Goal: Task Accomplishment & Management: Use online tool/utility

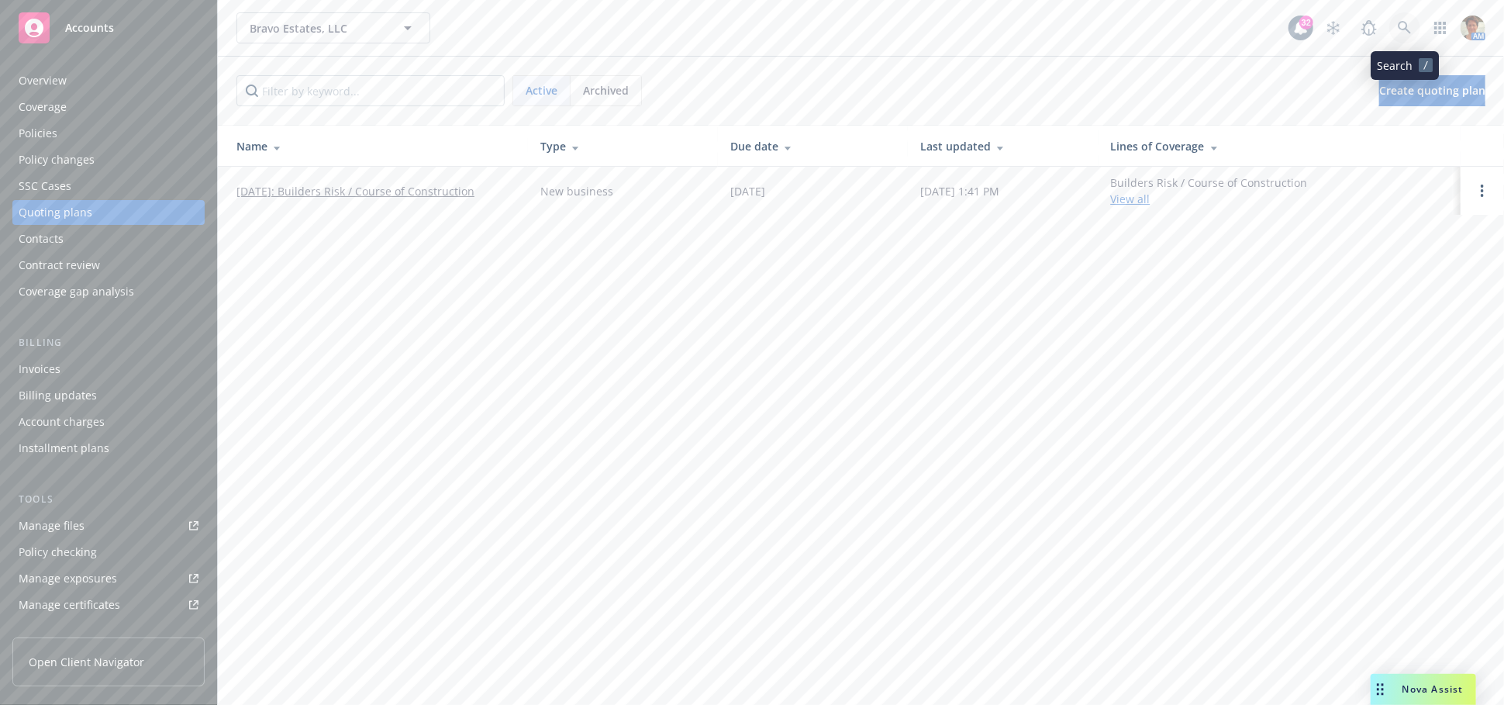
click at [1404, 37] on link at bounding box center [1405, 27] width 31 height 31
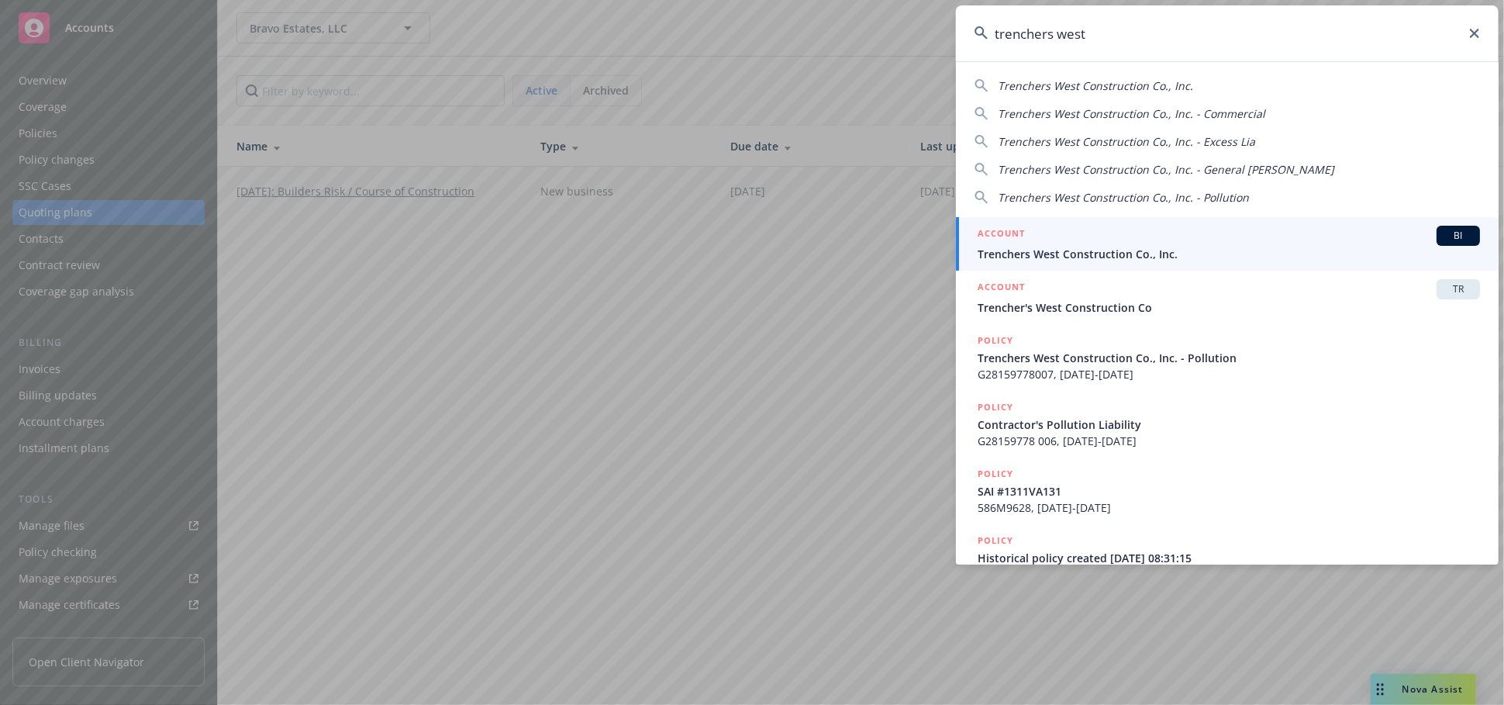
type input "trenchers west"
click at [1019, 244] on div "ACCOUNT BI" at bounding box center [1229, 236] width 503 height 20
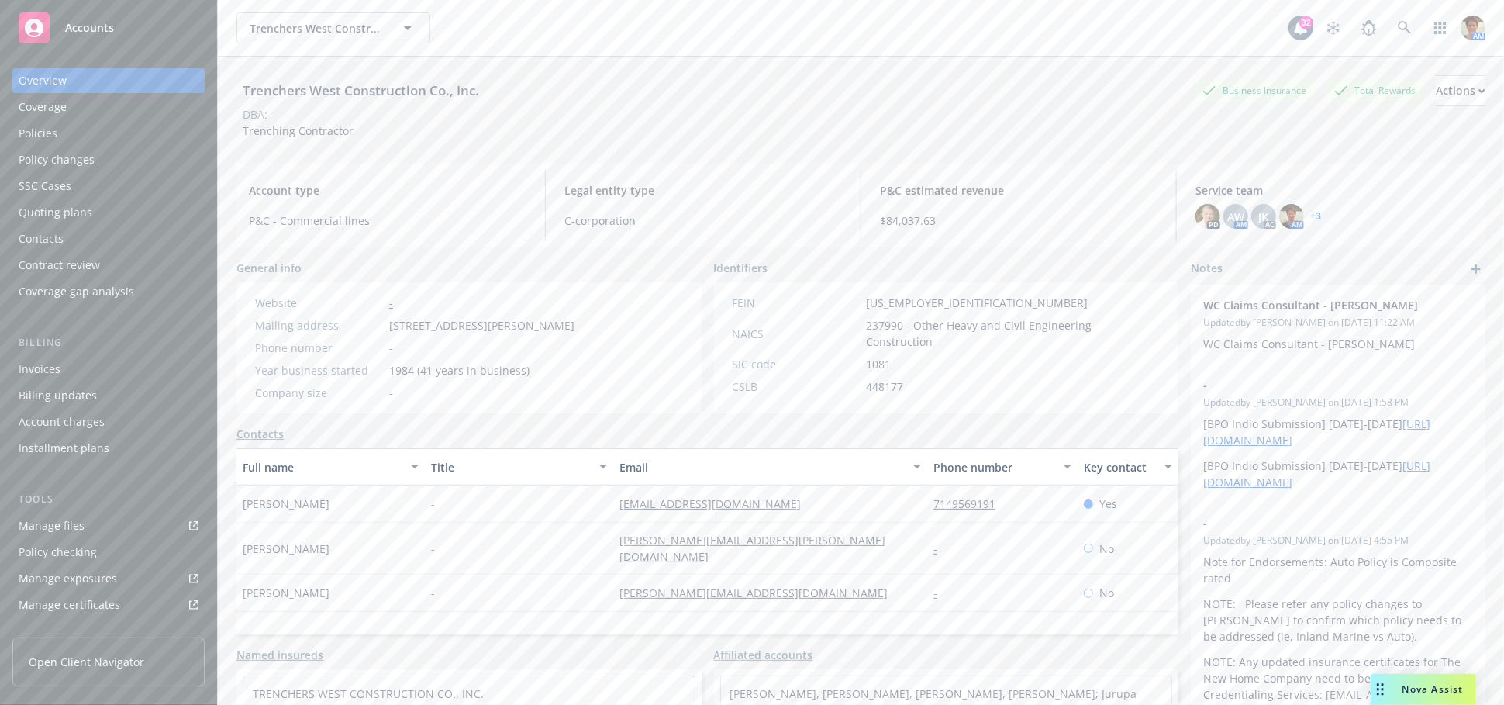
click at [67, 138] on div "Policies" at bounding box center [109, 133] width 180 height 25
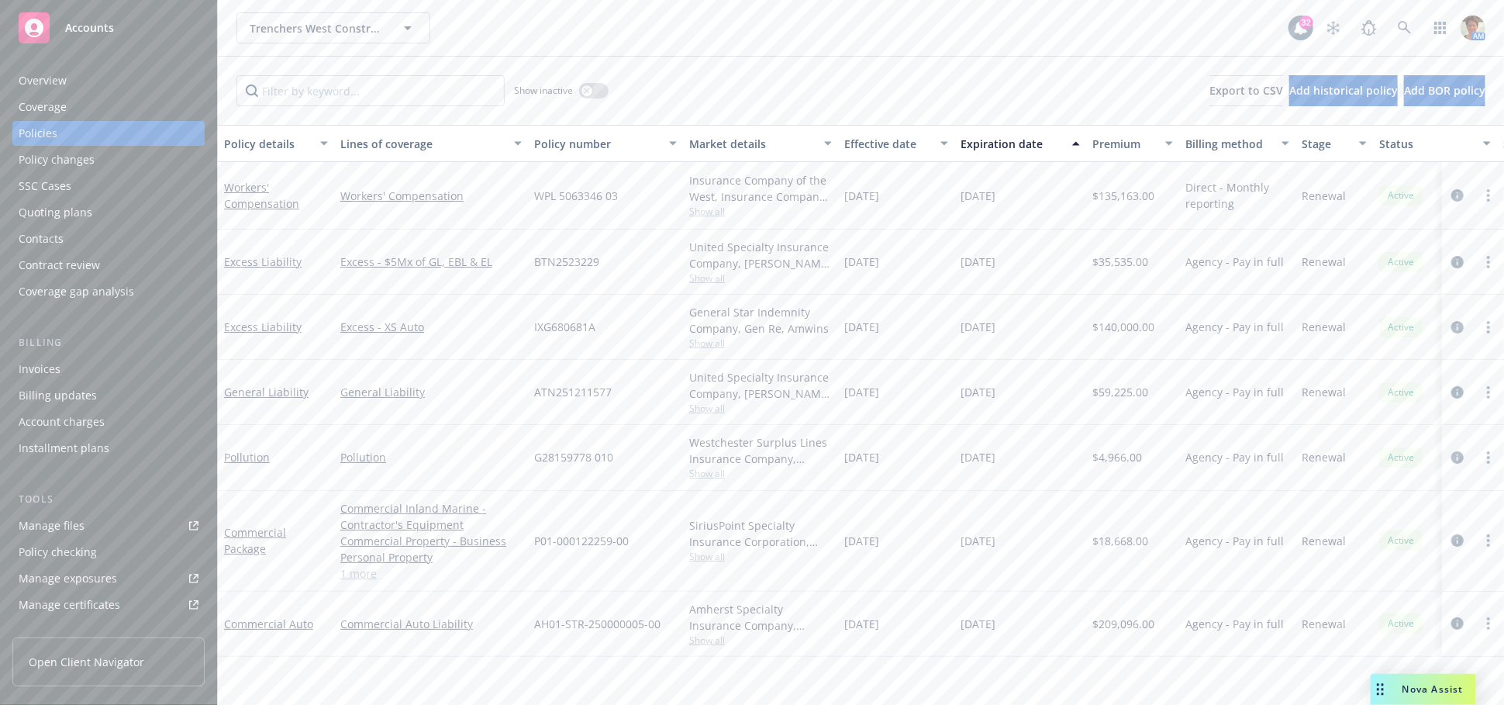
click at [588, 81] on div "Show inactive" at bounding box center [561, 90] width 95 height 31
click at [581, 92] on button "button" at bounding box center [593, 91] width 29 height 16
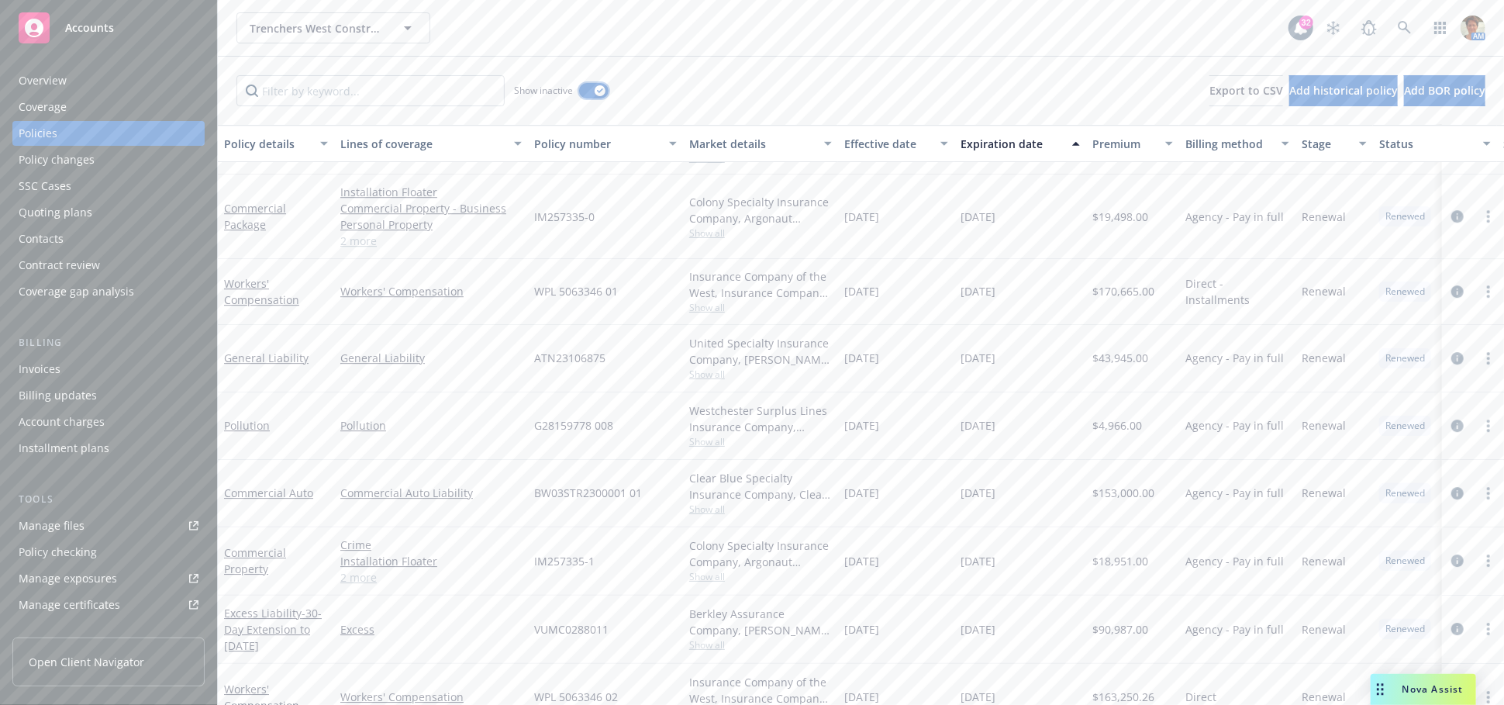
scroll to position [2741, 0]
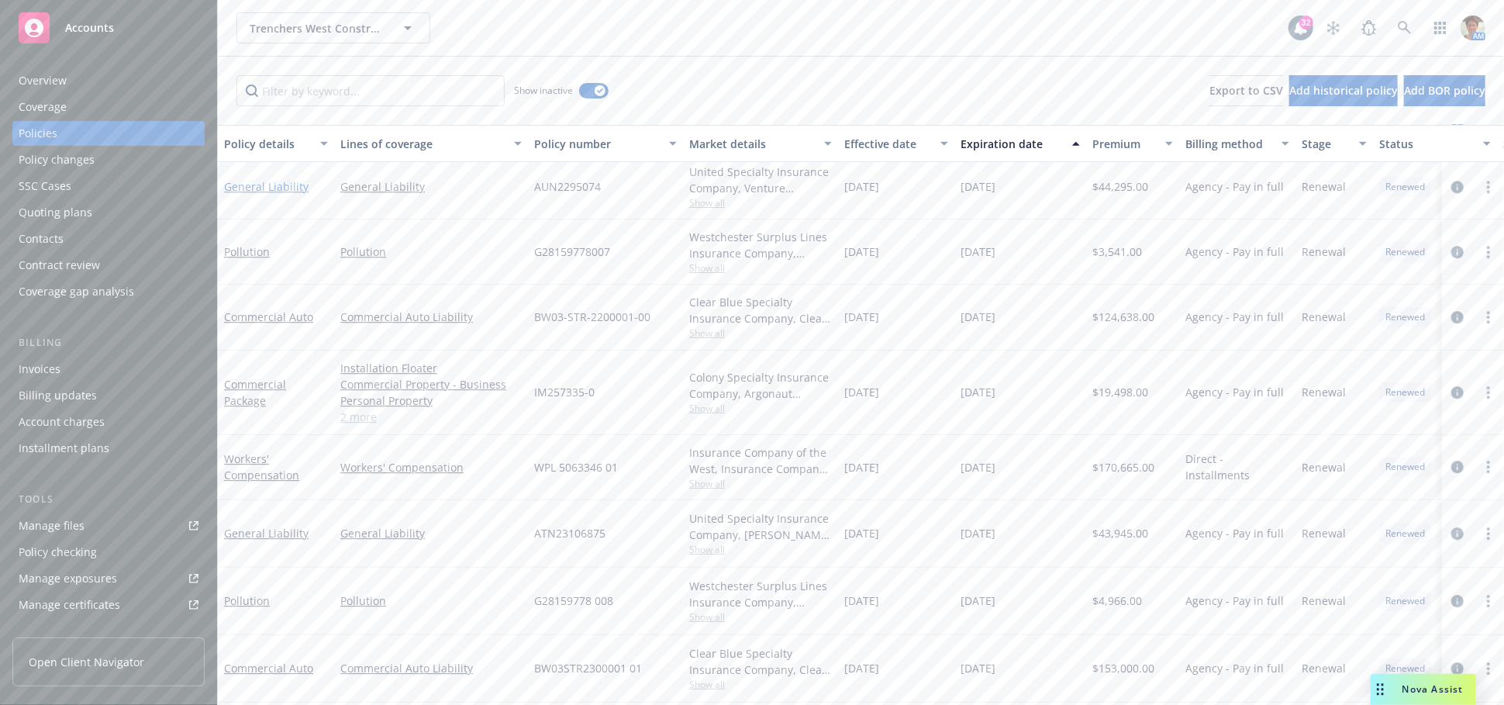
click at [264, 188] on link "General Liability" at bounding box center [266, 186] width 85 height 15
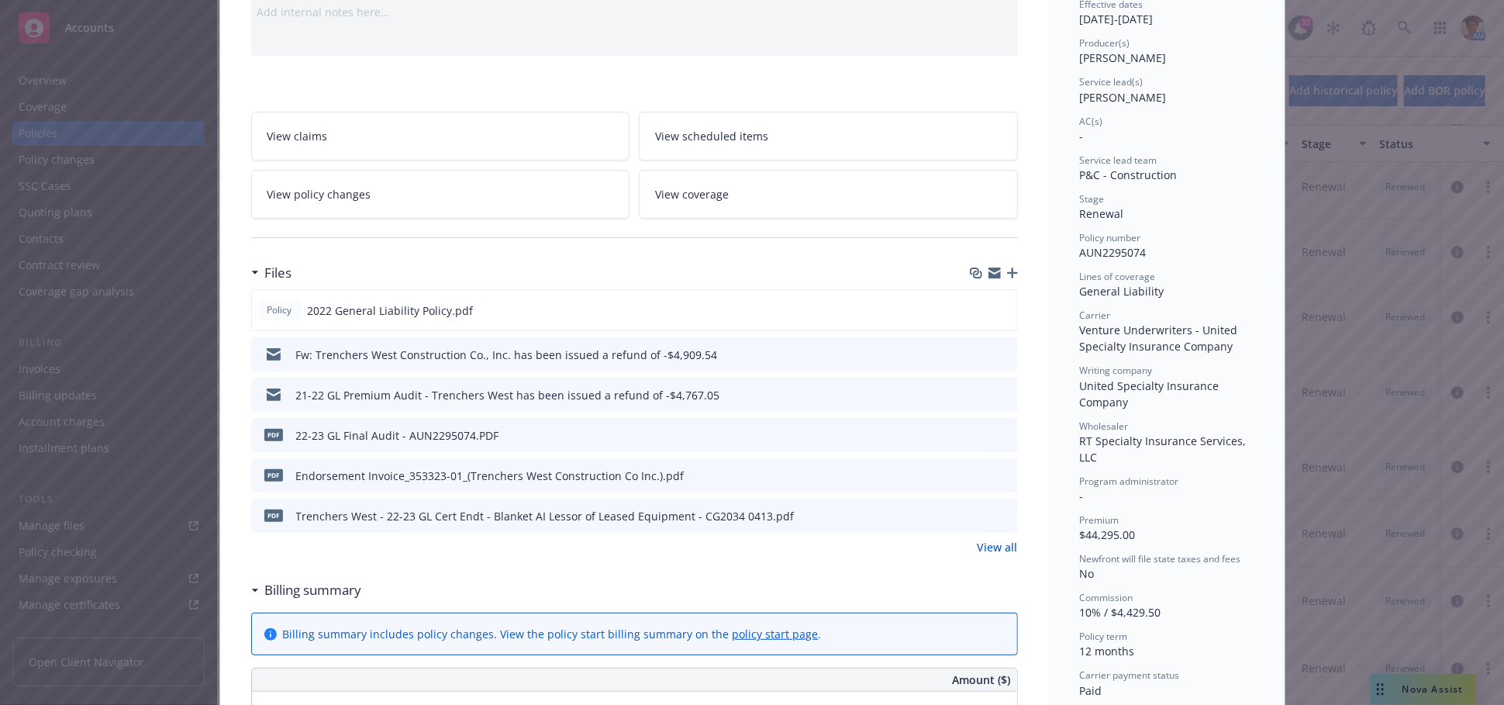
scroll to position [172, 0]
click at [994, 535] on link "View all" at bounding box center [998, 543] width 40 height 16
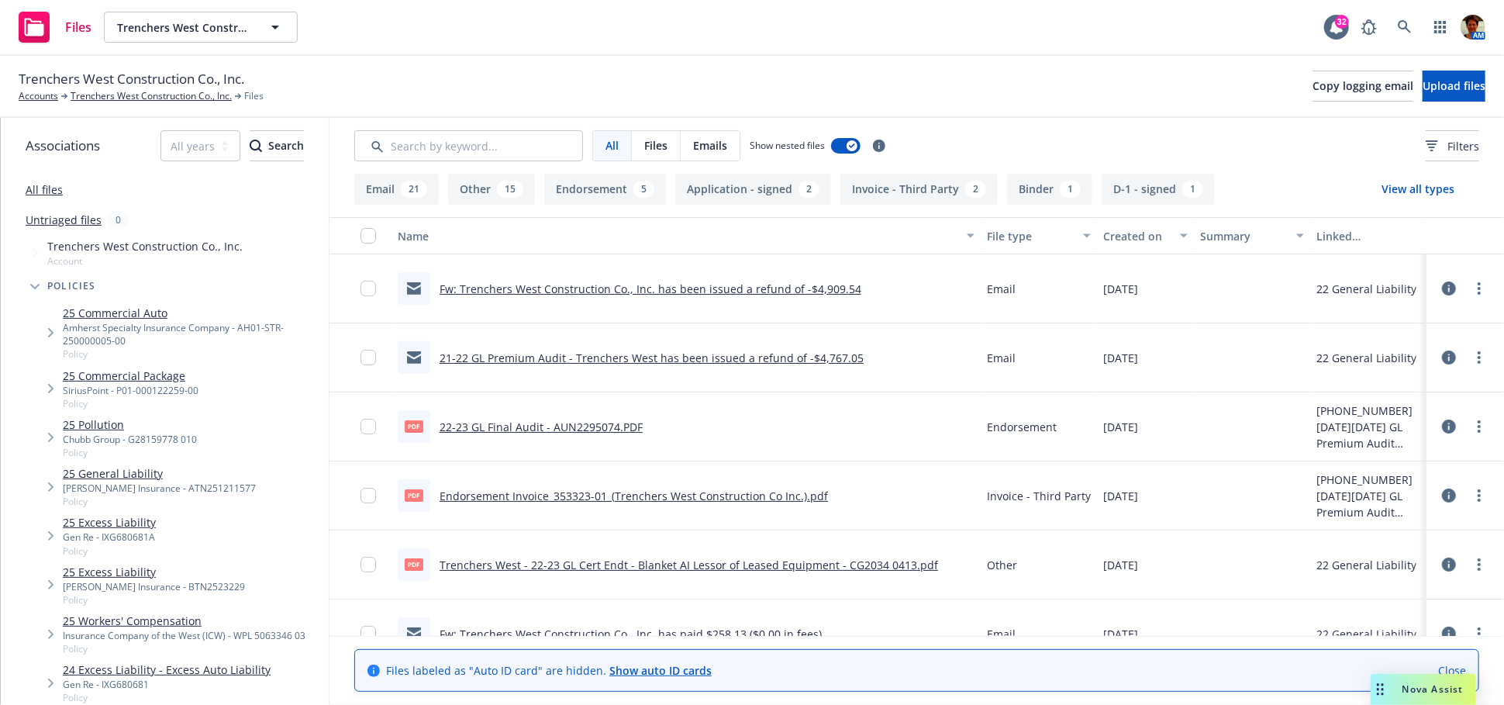
click at [482, 424] on link "22-23 GL Final Audit - AUN2295074.PDF" at bounding box center [541, 427] width 203 height 15
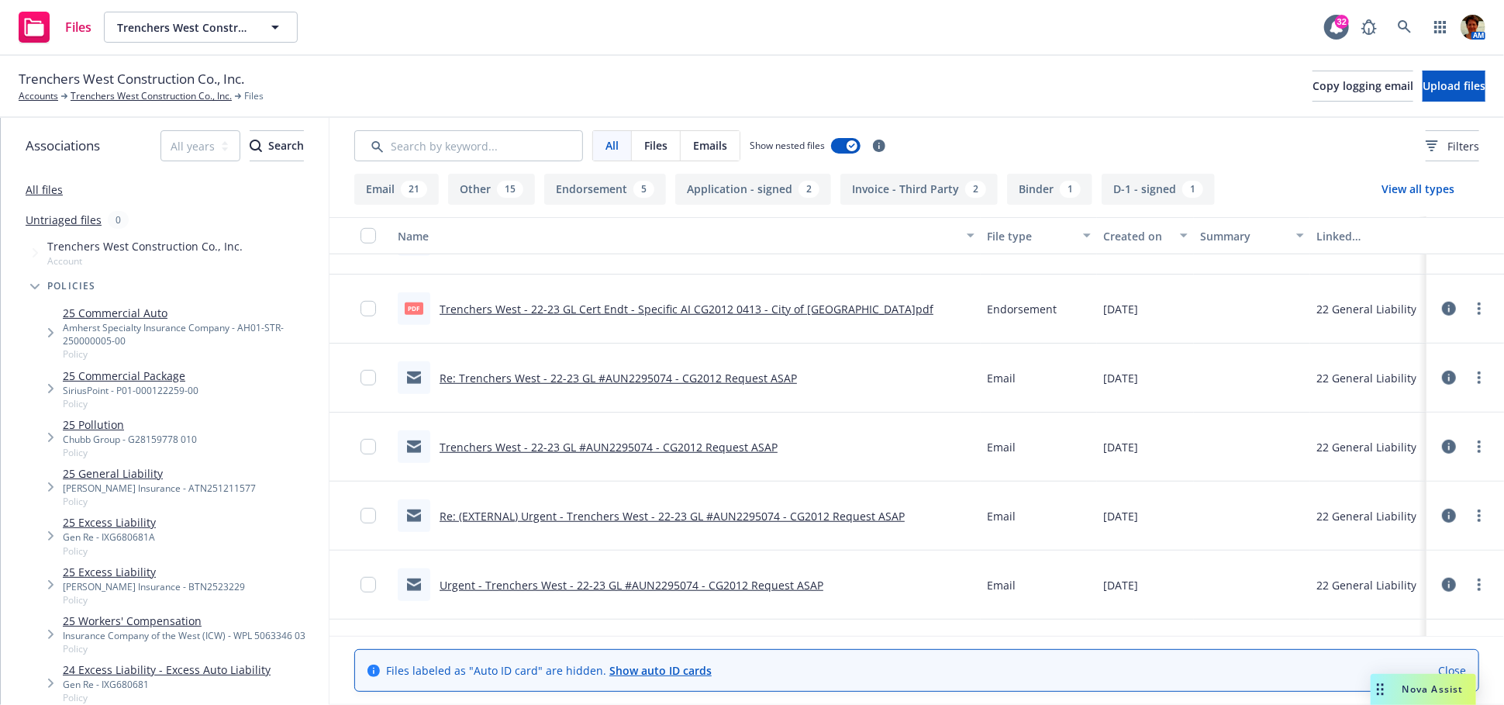
scroll to position [603, 0]
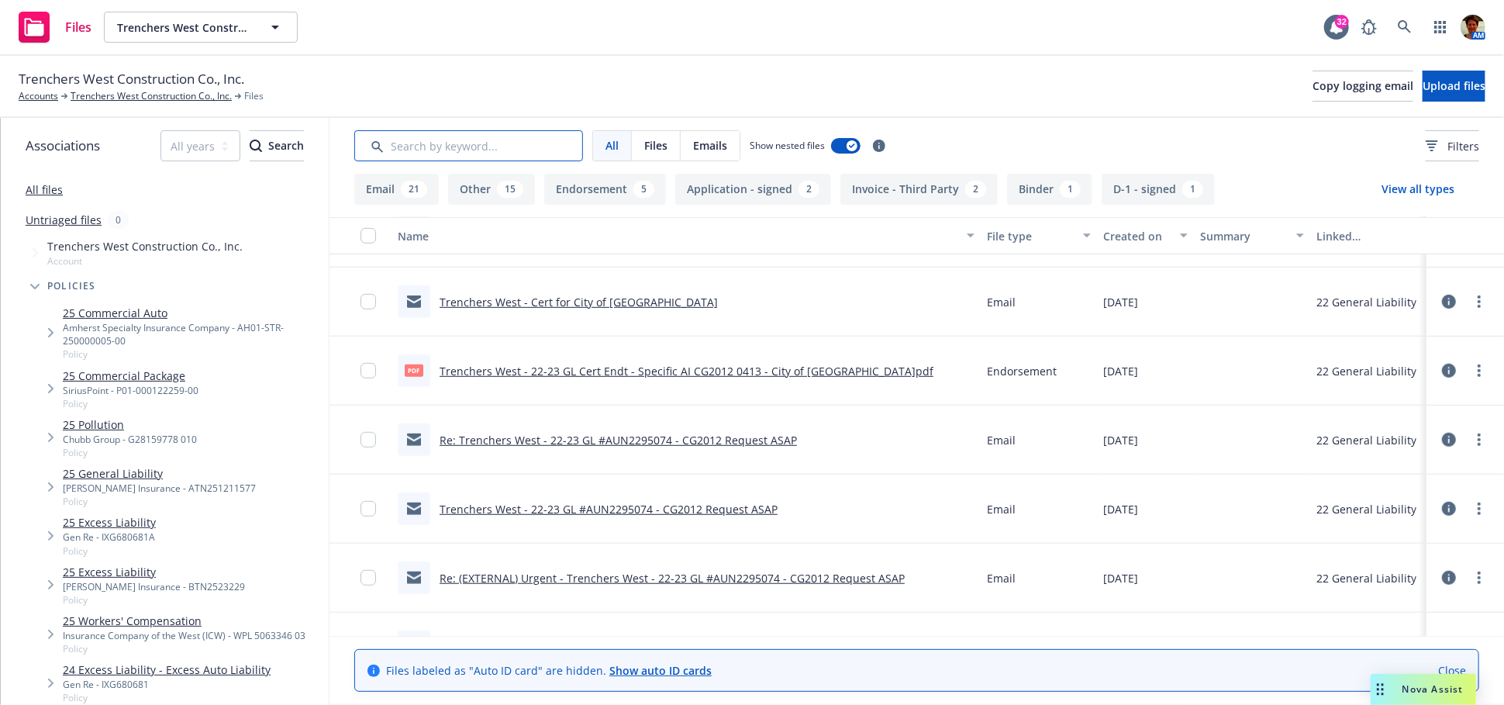
click at [499, 142] on input "Search by keyword..." at bounding box center [468, 145] width 229 height 31
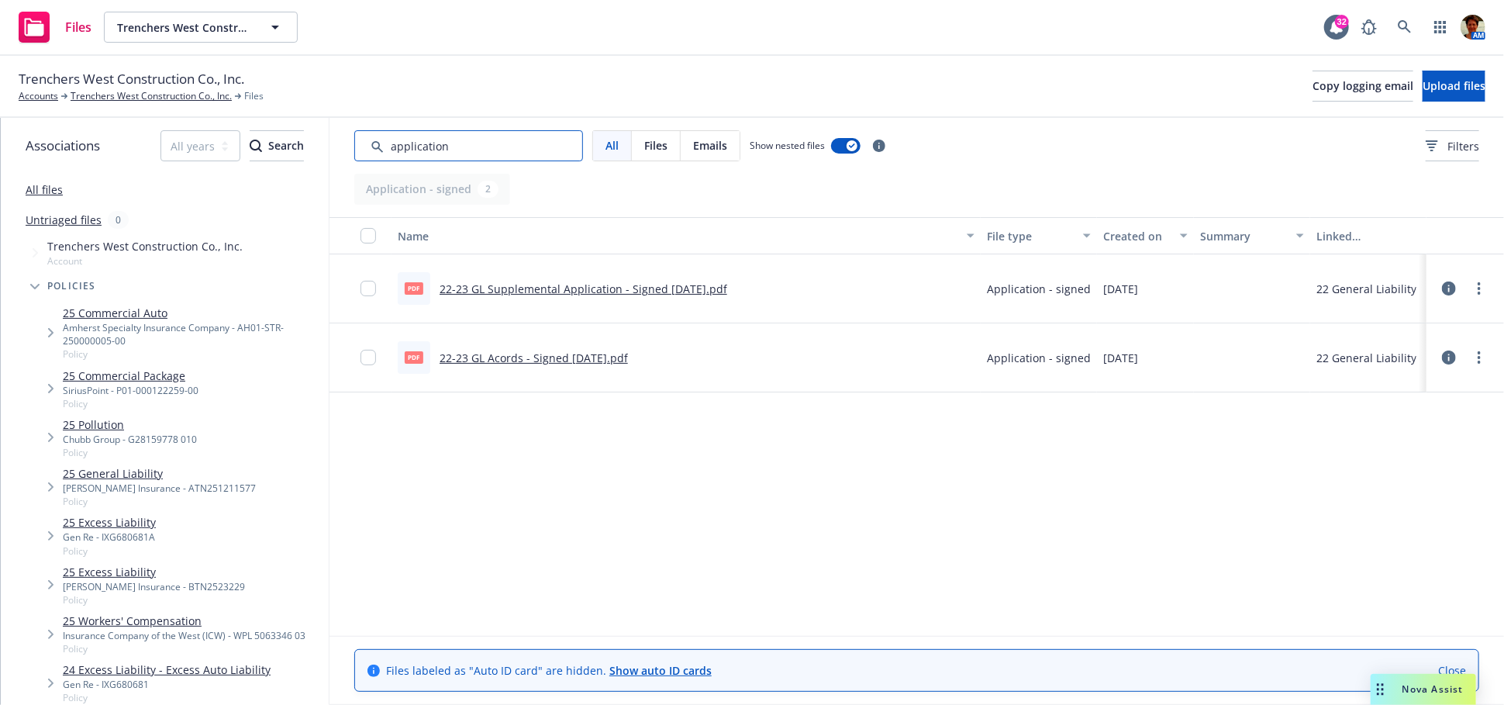
type input "application"
click at [567, 361] on link "22-23 GL Acords - Signed 9-02-2022.pdf" at bounding box center [534, 358] width 188 height 15
click at [571, 287] on link "22-23 GL Supplemental Application - Signed 9-02-2022.pdf" at bounding box center [584, 288] width 288 height 15
click at [84, 103] on link "Trenchers West Construction Co., Inc." at bounding box center [151, 96] width 161 height 14
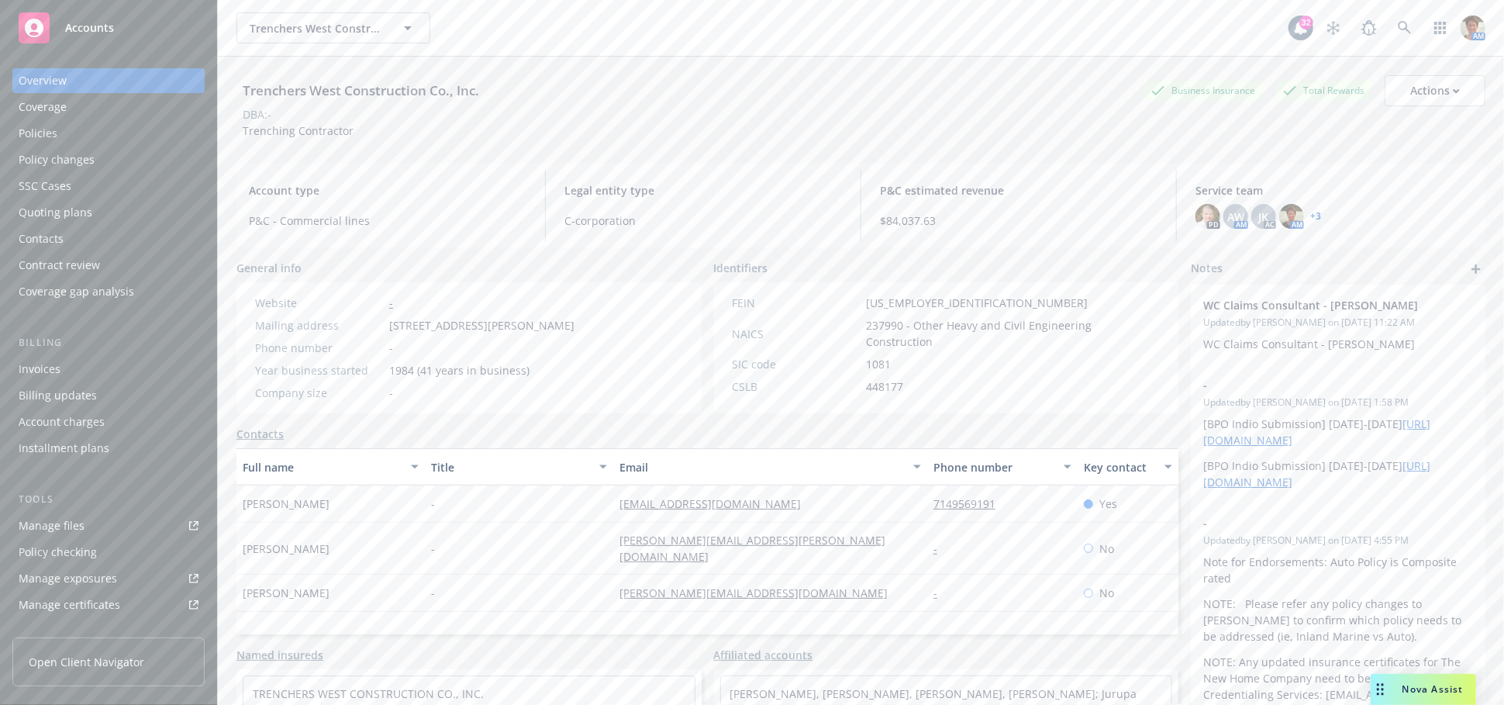
click at [64, 533] on div "Manage files" at bounding box center [52, 525] width 66 height 25
click at [81, 136] on div "Policies" at bounding box center [109, 133] width 180 height 25
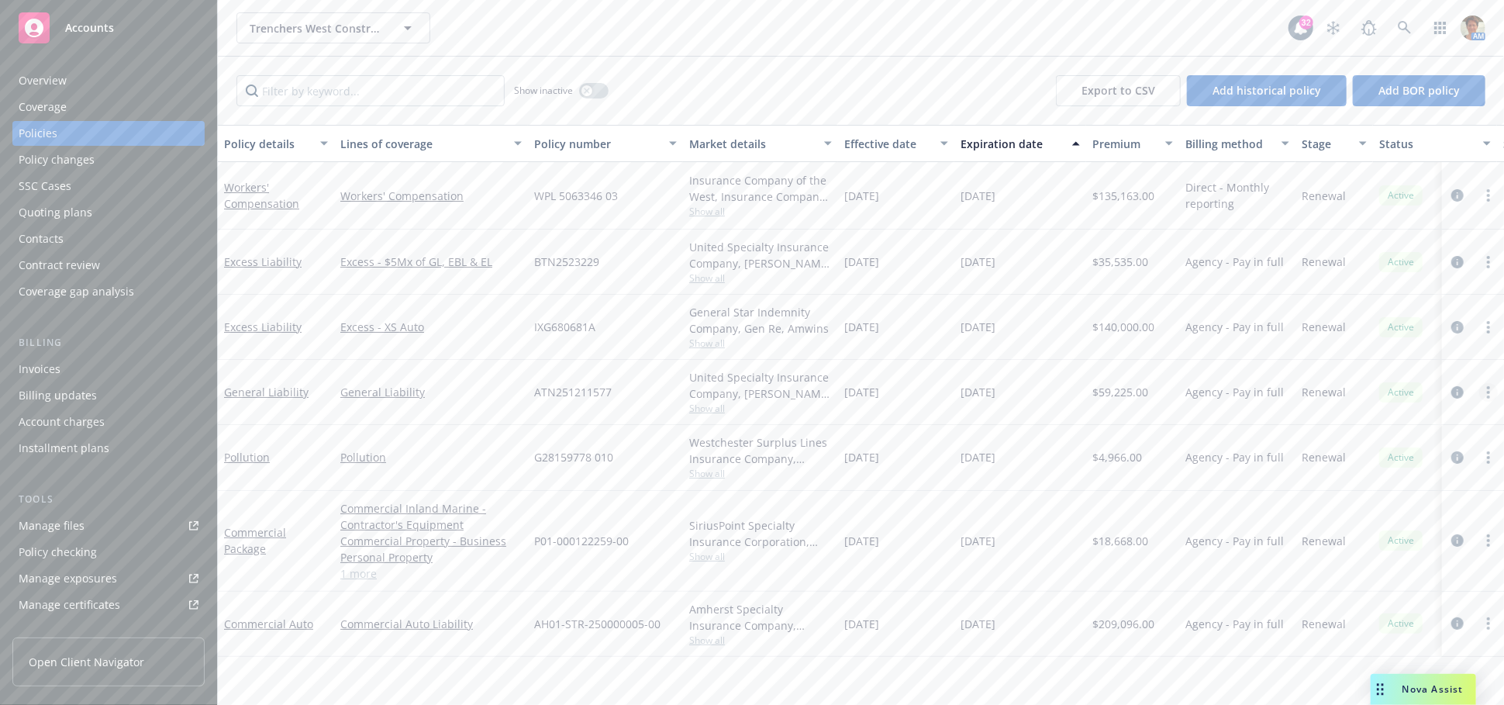
click at [1490, 391] on circle "more" at bounding box center [1488, 392] width 3 height 3
click at [1425, 614] on link "Copy logging email" at bounding box center [1406, 609] width 182 height 31
click at [1404, 33] on icon at bounding box center [1405, 28] width 14 height 14
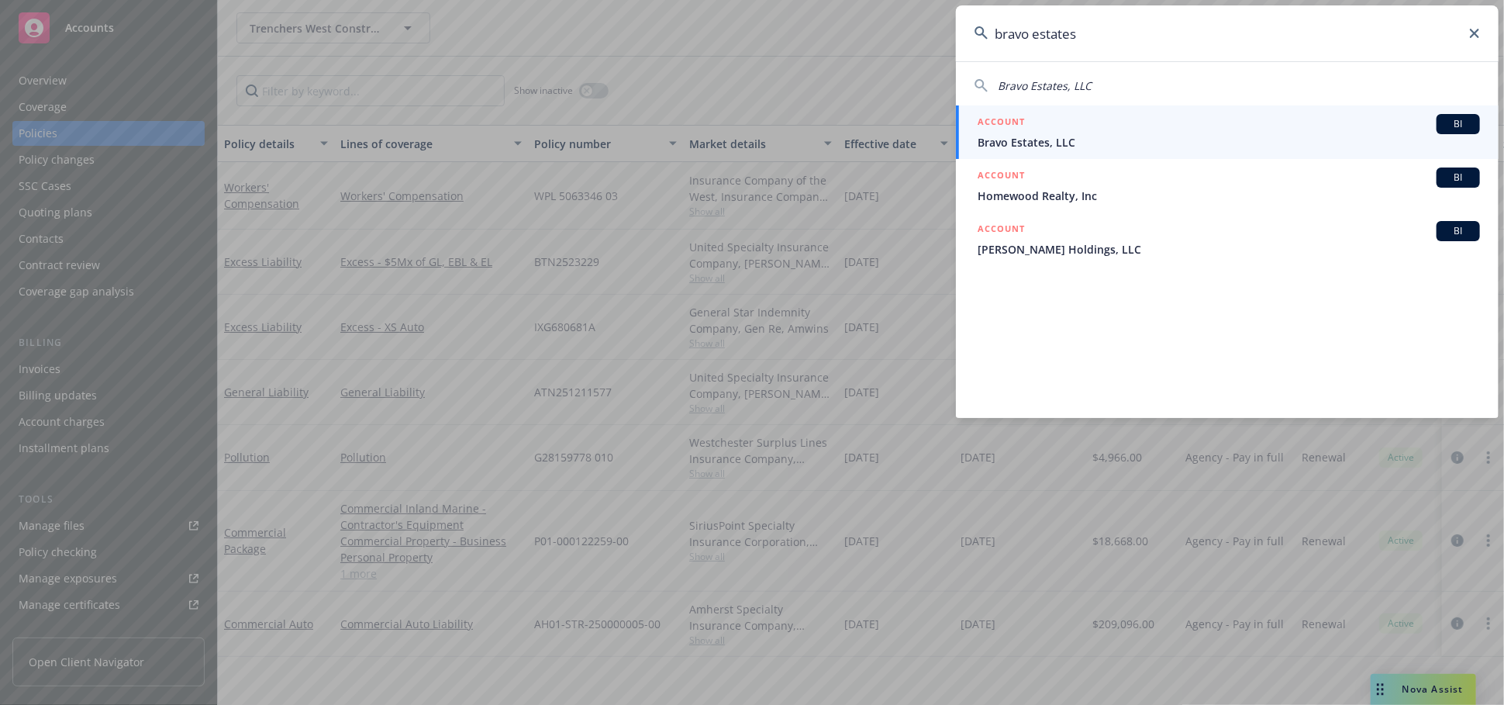
type input "bravo estates"
click at [991, 143] on li "ACCOUNT BI Bravo Estates, LLC" at bounding box center [1227, 132] width 543 height 54
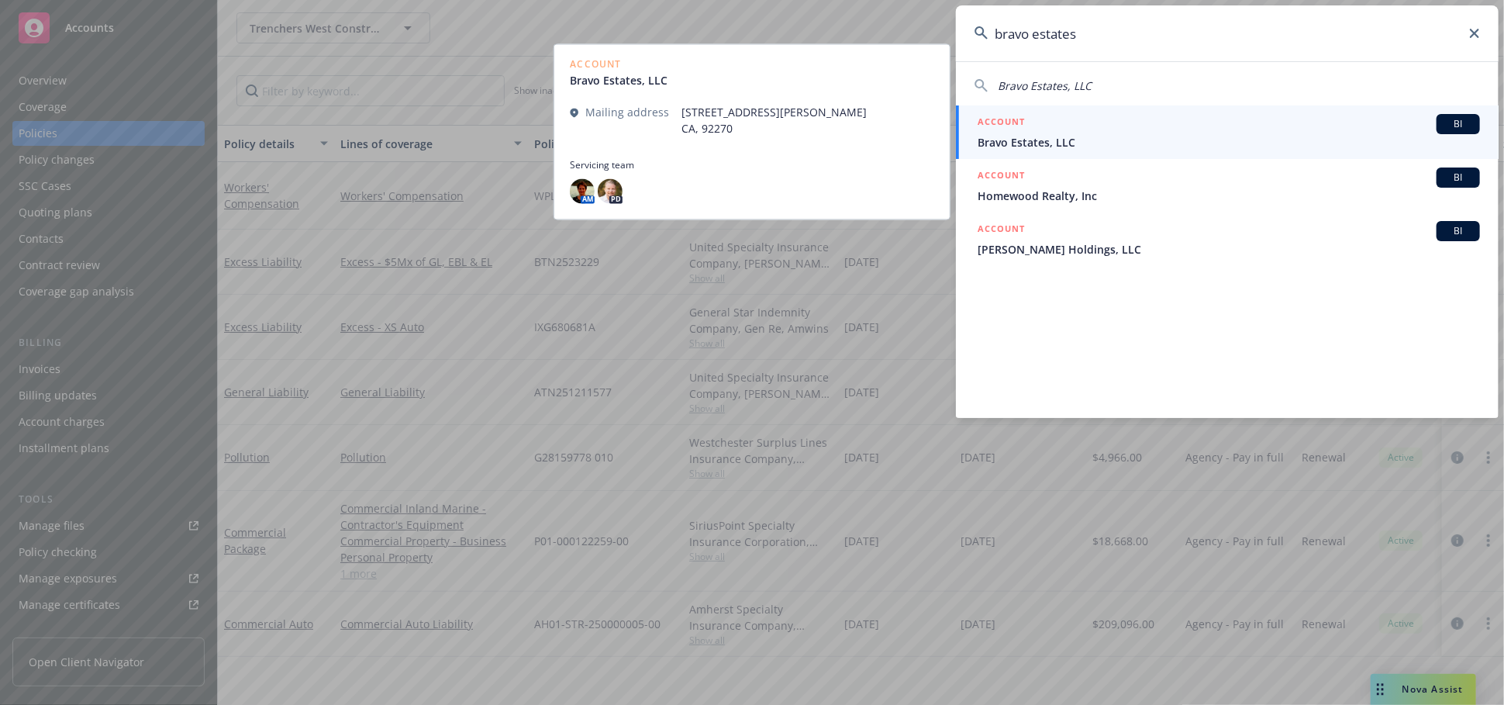
click at [1014, 126] on h5 "ACCOUNT" at bounding box center [1001, 123] width 47 height 19
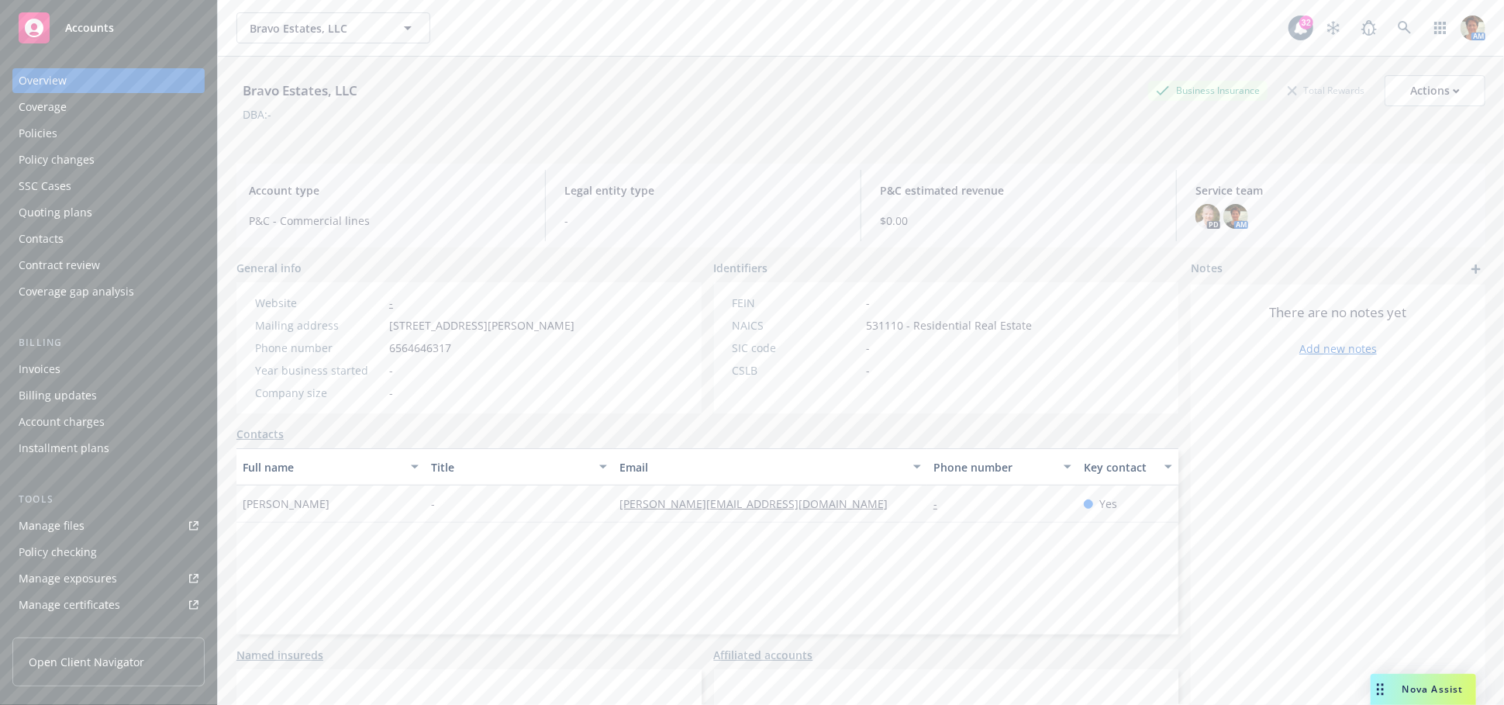
click at [70, 217] on div "Quoting plans" at bounding box center [56, 212] width 74 height 25
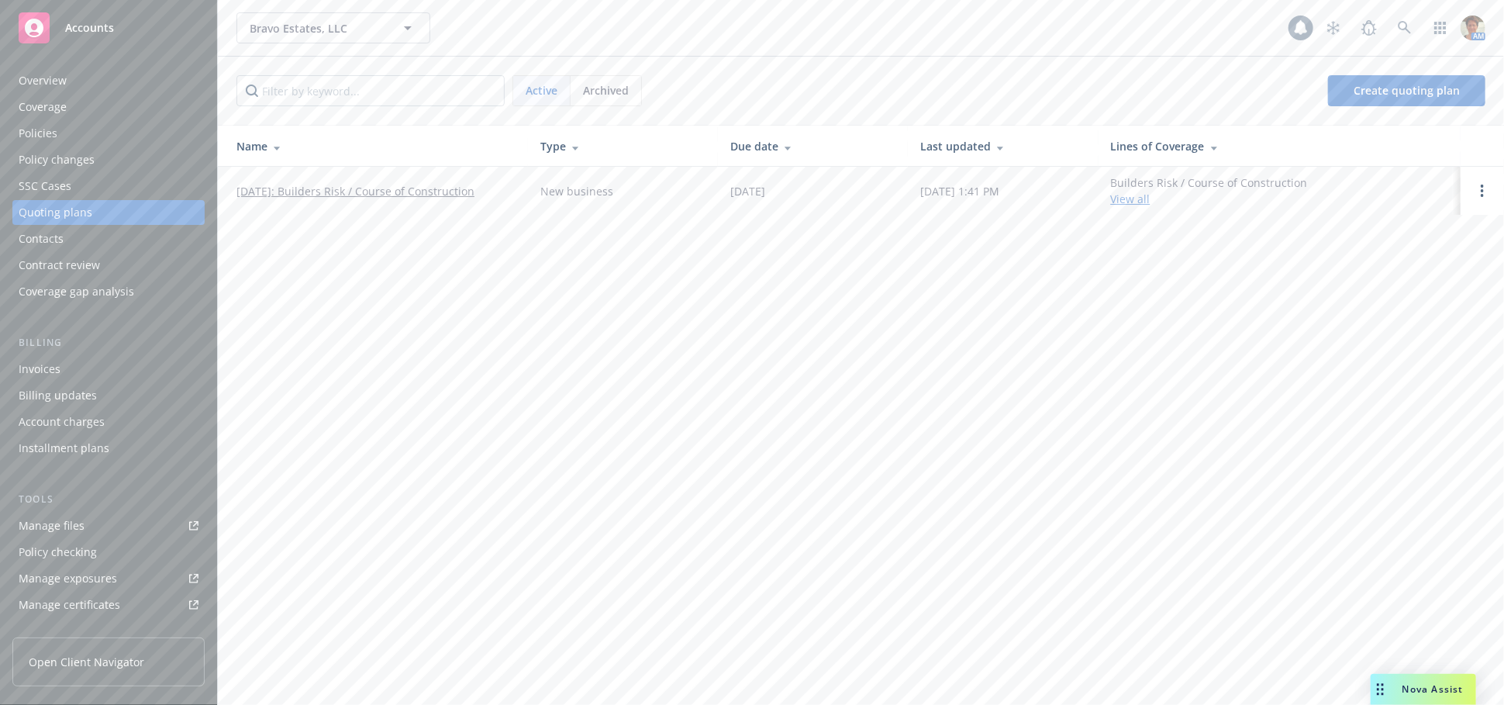
click at [461, 187] on link "09/22/2025: Builders Risk / Course of Construction" at bounding box center [356, 191] width 238 height 16
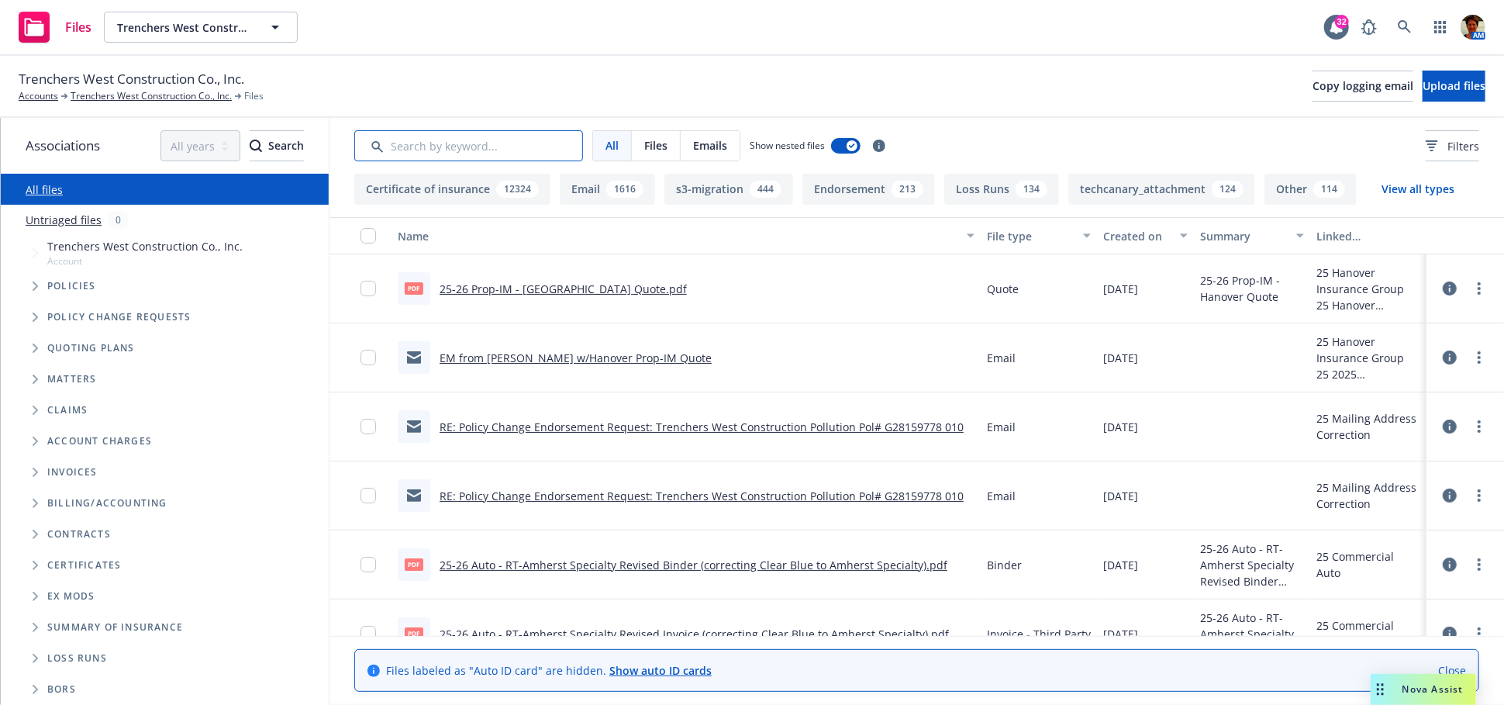
click at [497, 148] on input "Search by keyword..." at bounding box center [468, 145] width 229 height 31
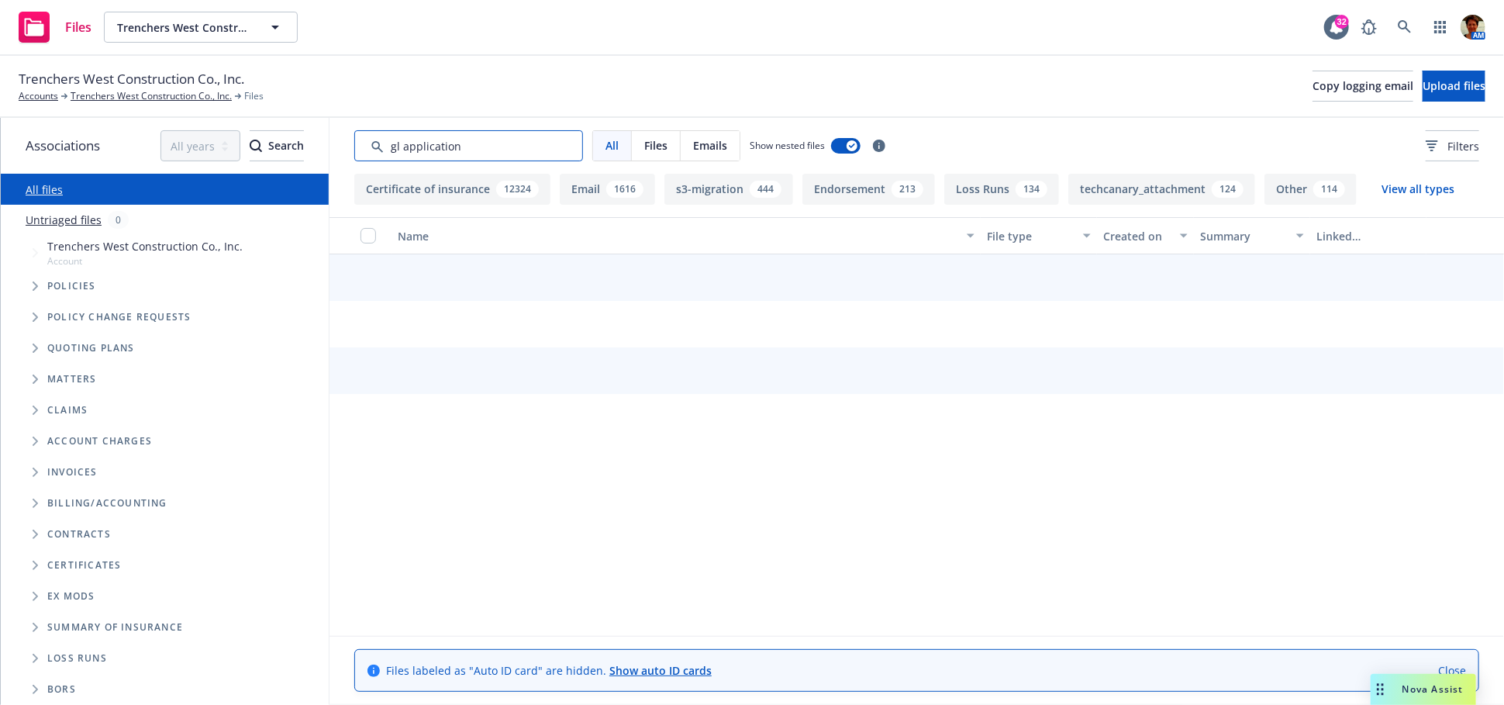
type input "gl application"
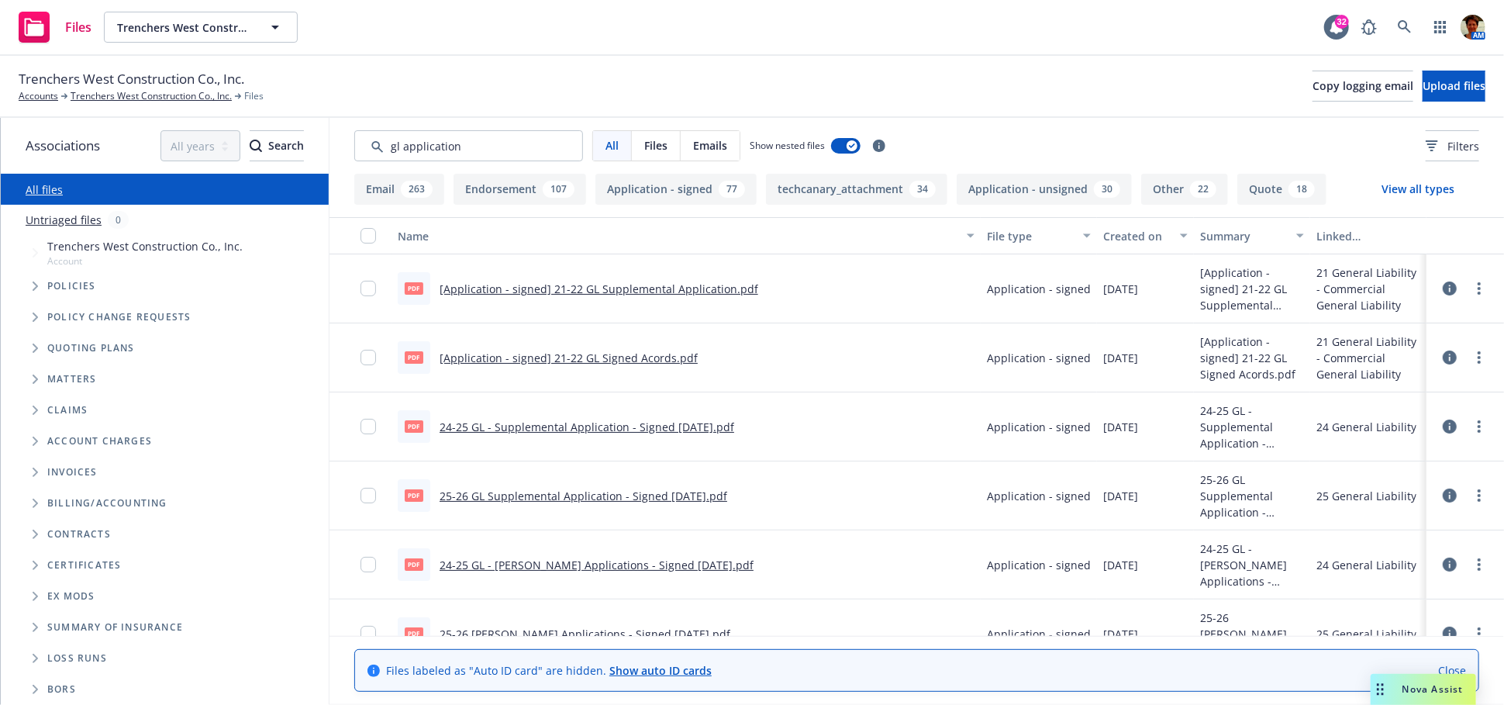
click at [540, 291] on link "[Application - signed] 21-22 GL Supplemental Application.pdf" at bounding box center [599, 288] width 319 height 15
click at [573, 354] on link "[Application - signed] 21-22 GL Signed Acords.pdf" at bounding box center [569, 358] width 258 height 15
click at [1410, 21] on icon at bounding box center [1405, 27] width 14 height 14
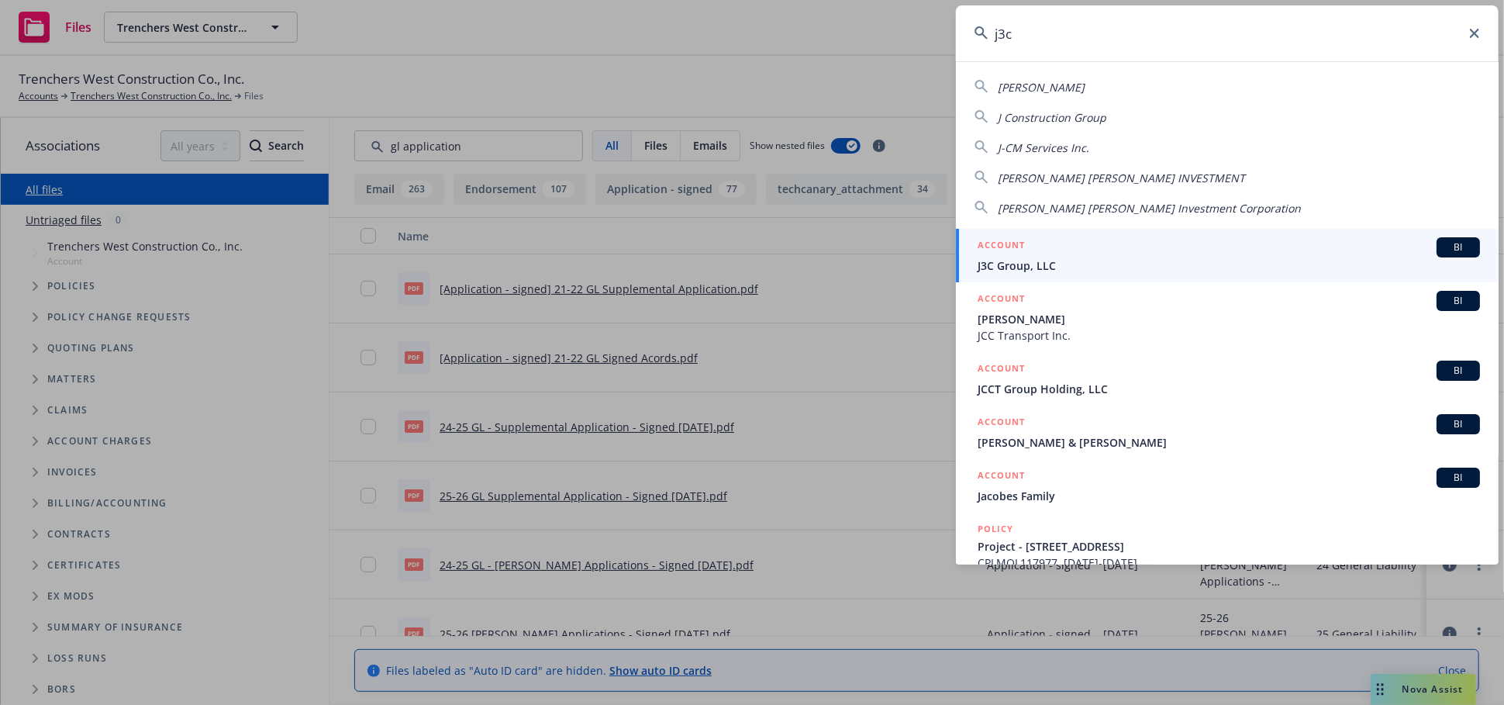
type input "j3c"
click at [1111, 257] on span "J3C Group, LLC" at bounding box center [1229, 265] width 503 height 16
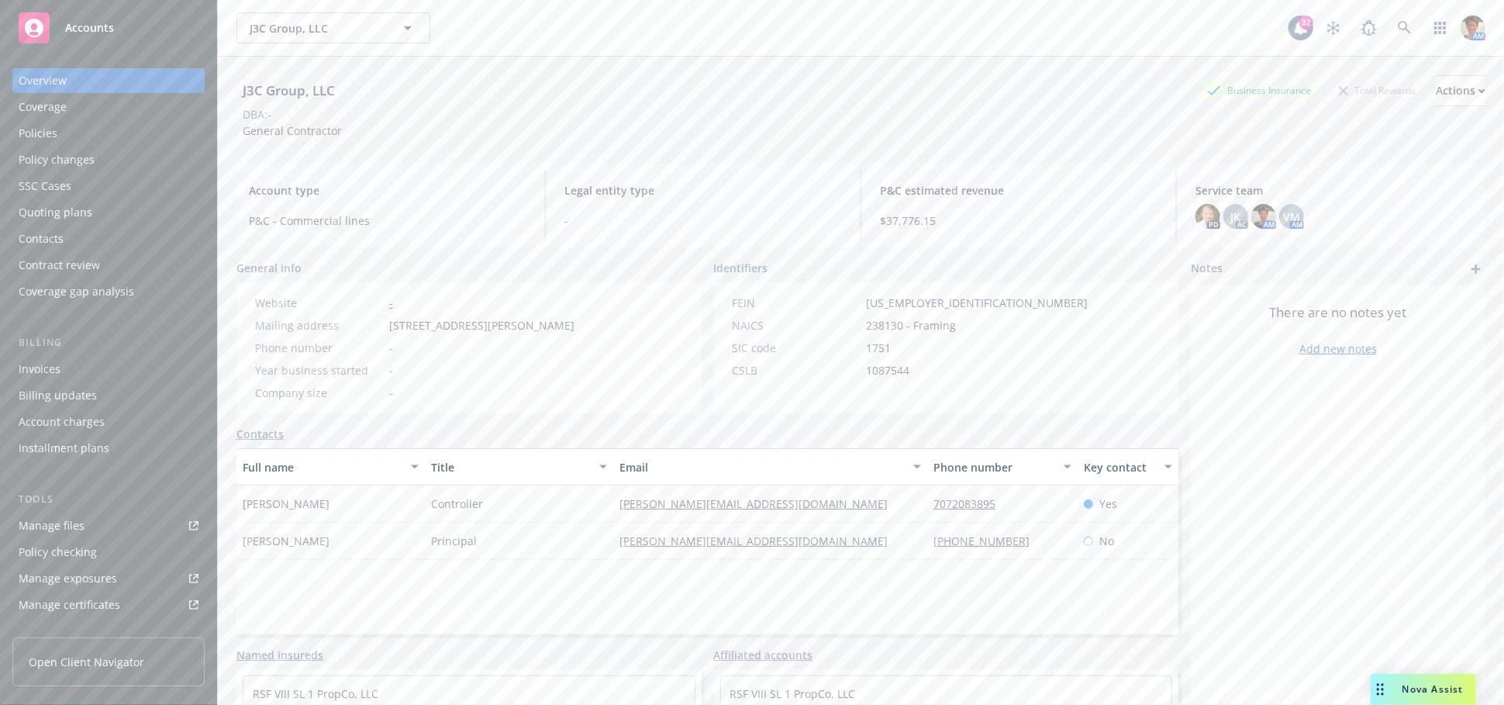
click at [89, 526] on link "Manage files" at bounding box center [108, 525] width 192 height 25
click at [1390, 20] on link at bounding box center [1405, 27] width 31 height 31
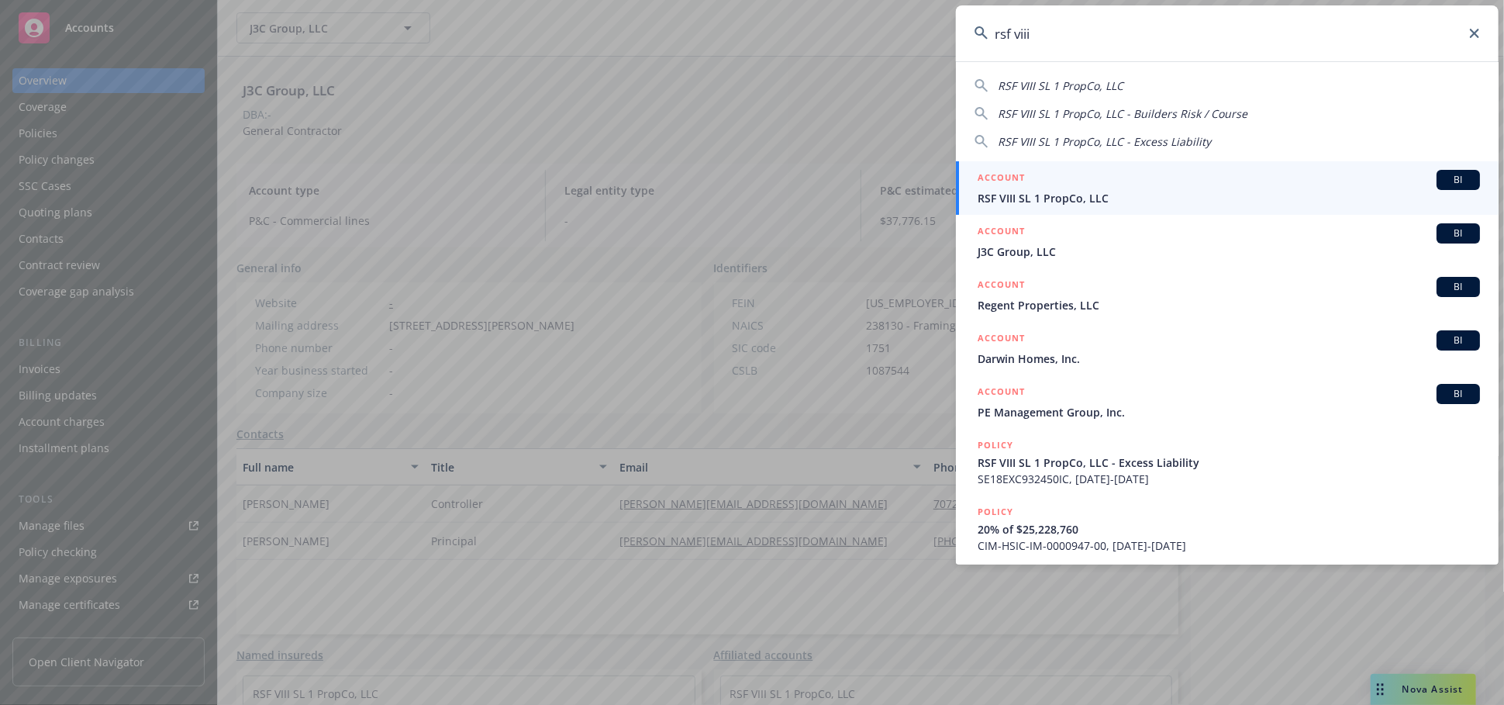
type input "rsf viii"
click at [1011, 201] on span "RSF VIII SL 1 PropCo, LLC" at bounding box center [1229, 198] width 503 height 16
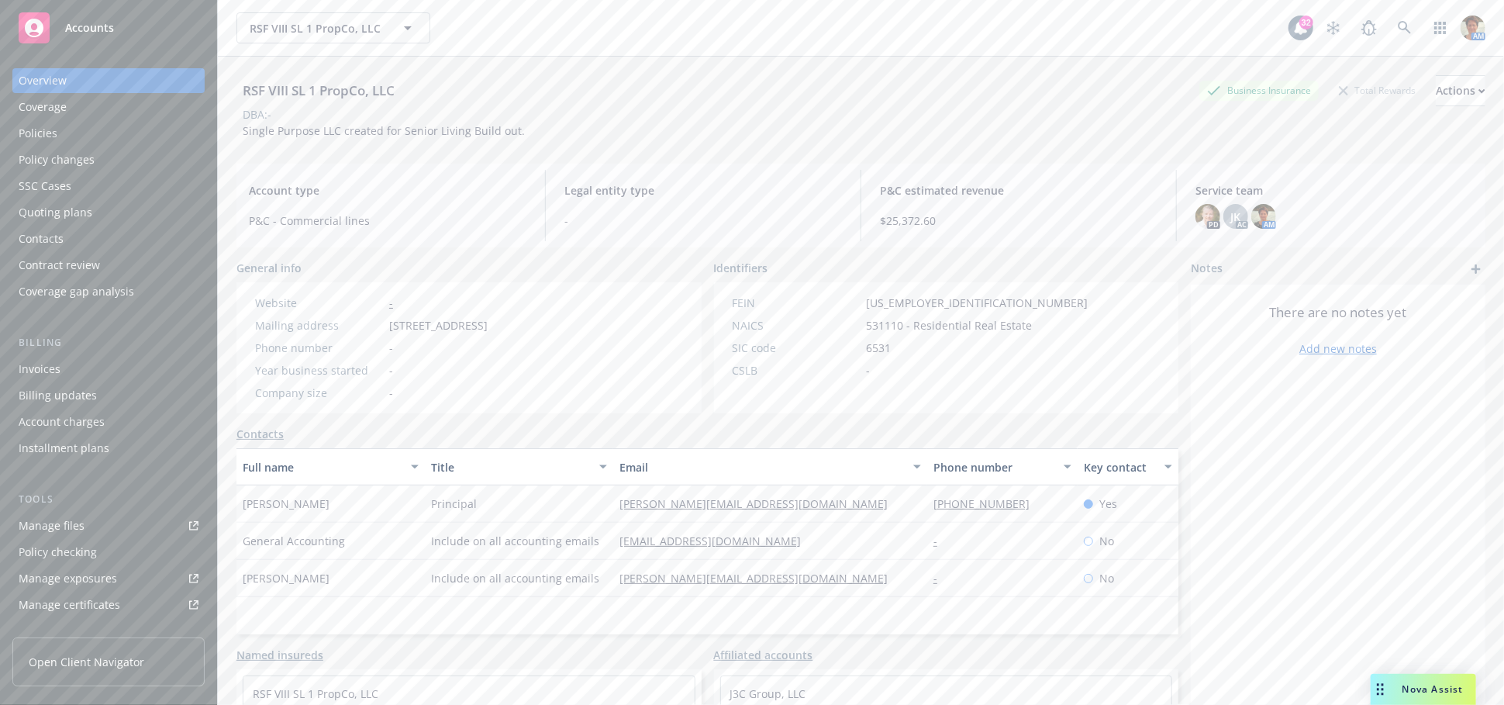
click at [62, 536] on div "Manage files" at bounding box center [52, 525] width 66 height 25
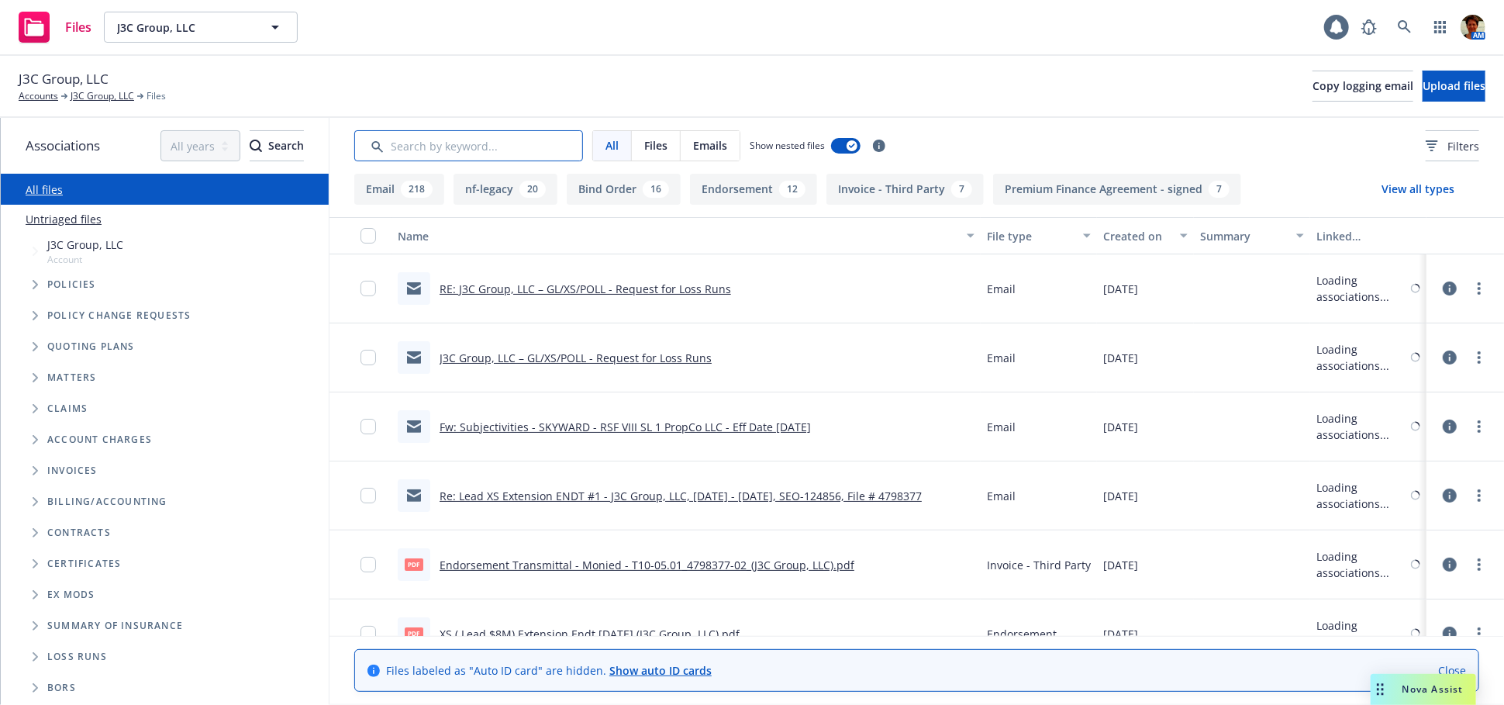
click at [539, 148] on input "Search by keyword..." at bounding box center [468, 145] width 229 height 31
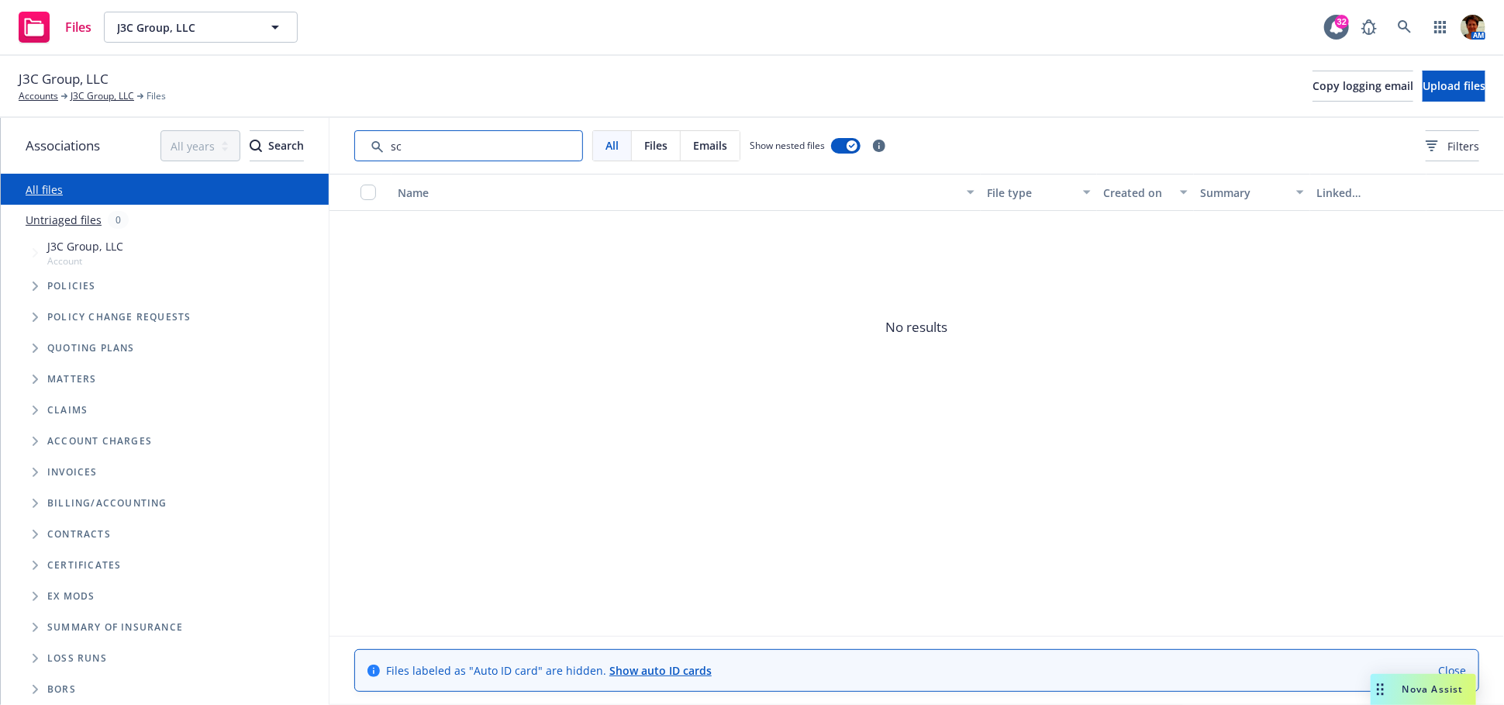
type input "s"
type input "t"
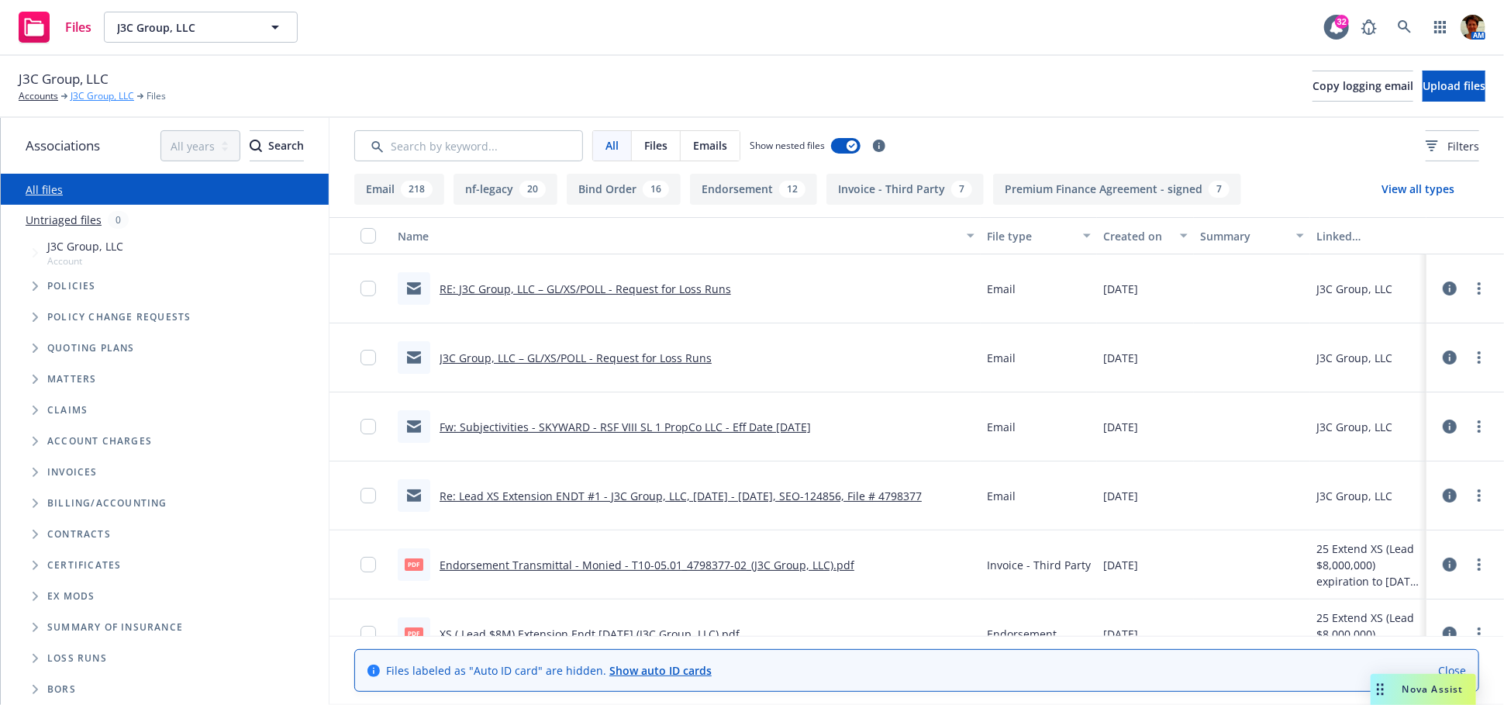
click at [107, 100] on link "J3C Group, LLC" at bounding box center [103, 96] width 64 height 14
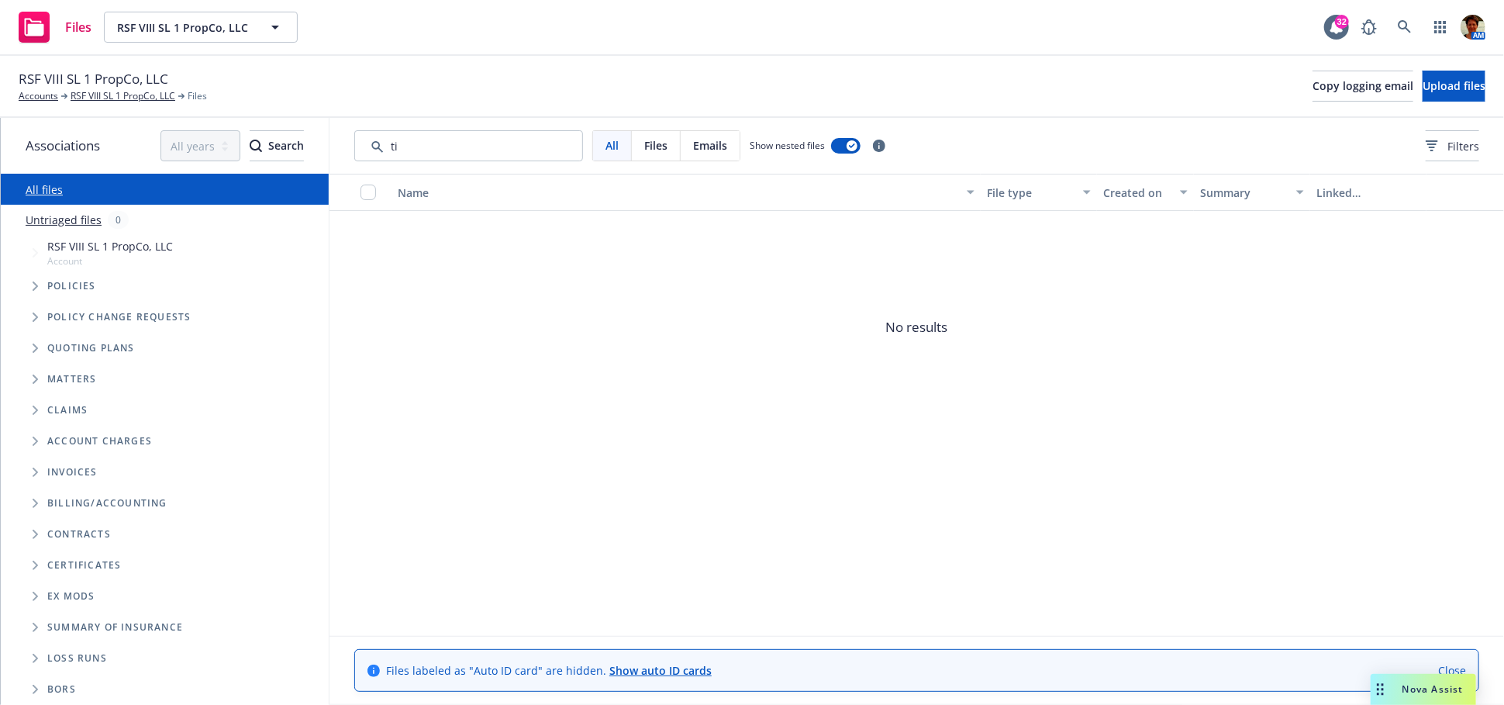
type input "t"
type input "g"
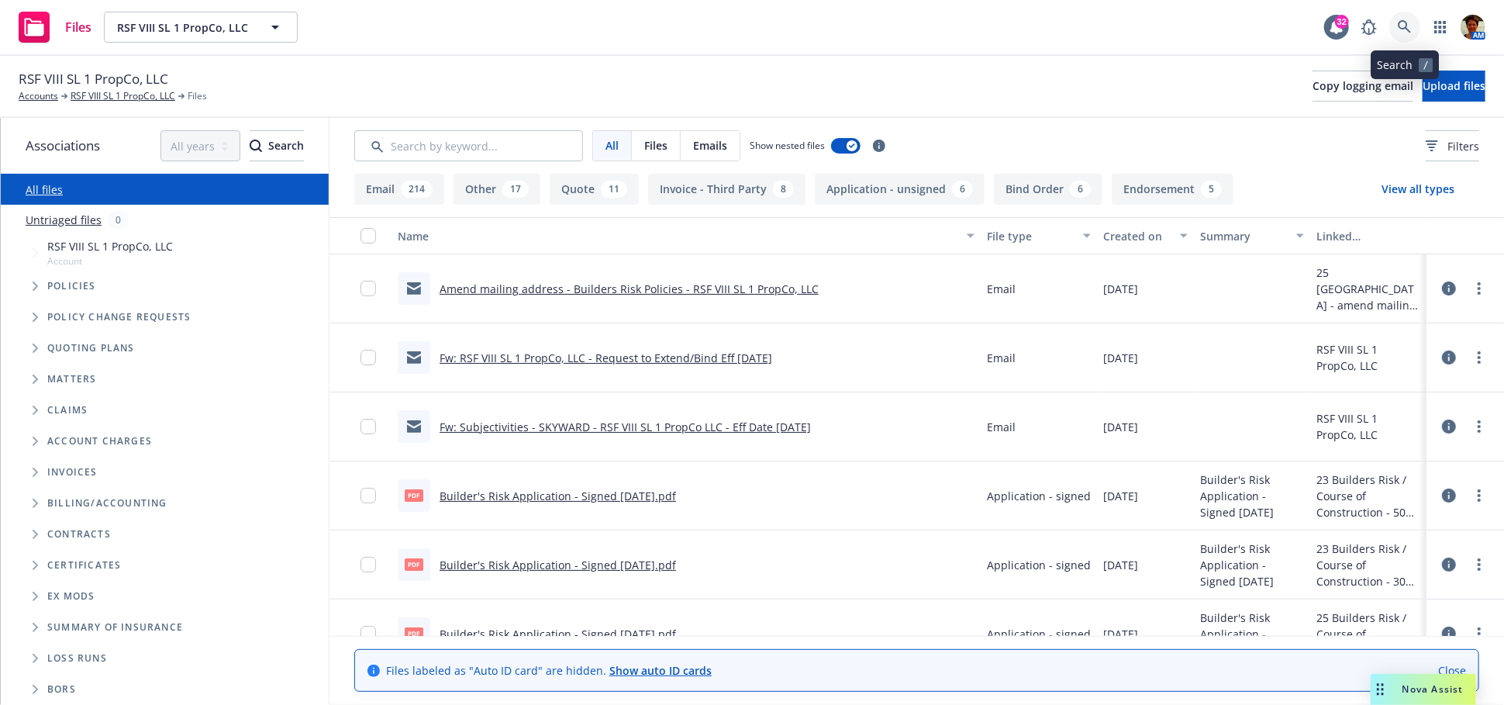
click at [1402, 22] on icon at bounding box center [1405, 27] width 14 height 14
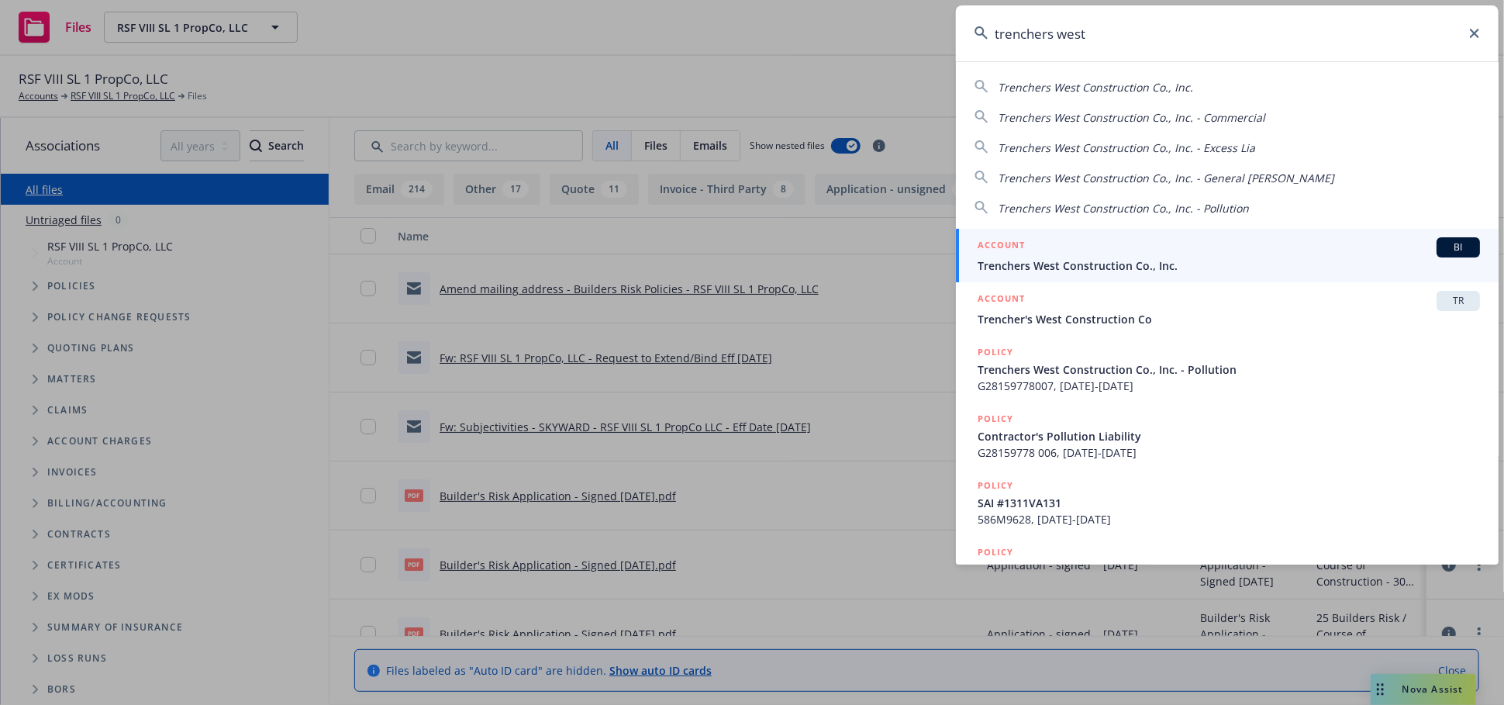
type input "trenchers west"
click at [1053, 261] on span "Trenchers West Construction Co., Inc." at bounding box center [1229, 265] width 503 height 16
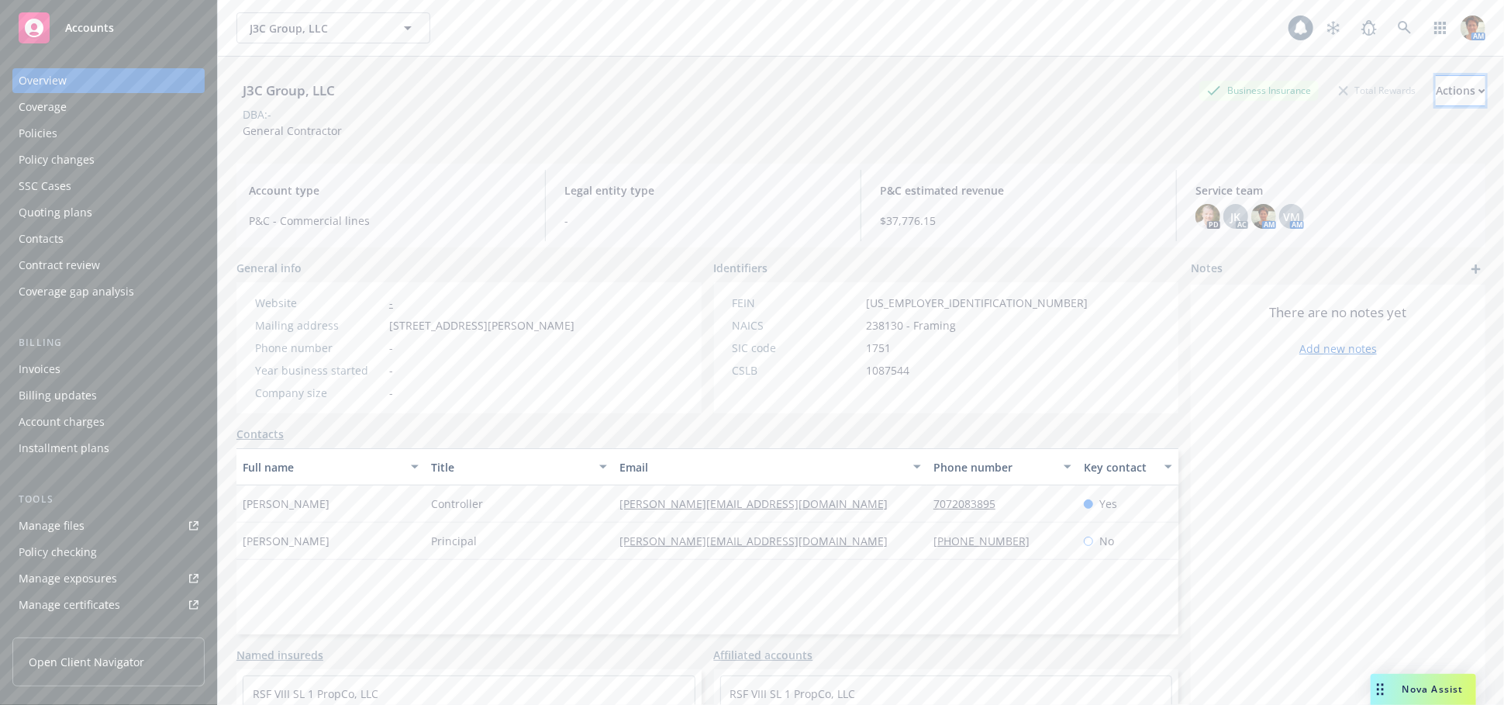
click at [1436, 91] on div "Actions" at bounding box center [1461, 90] width 50 height 29
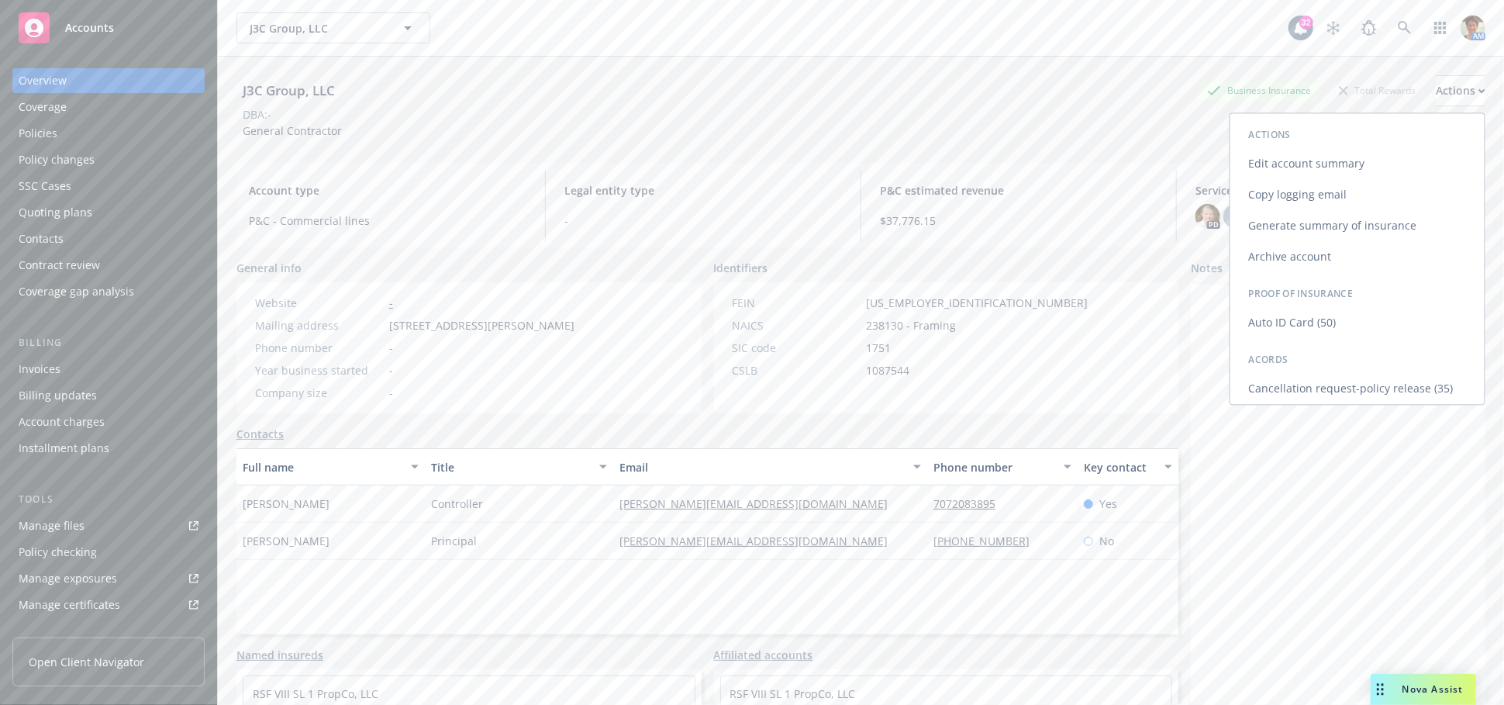
click at [1297, 204] on link "Copy logging email" at bounding box center [1358, 194] width 254 height 31
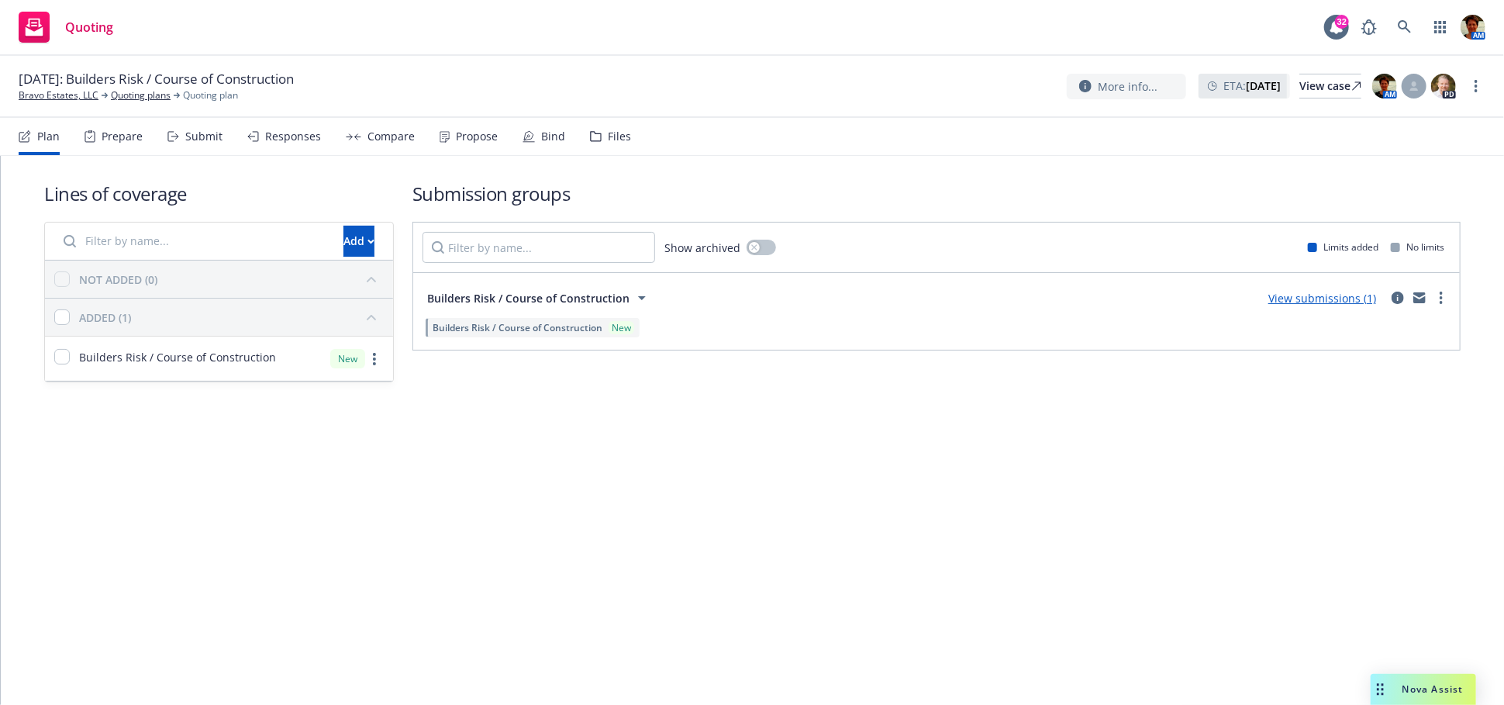
click at [206, 139] on div "Submit" at bounding box center [203, 136] width 37 height 12
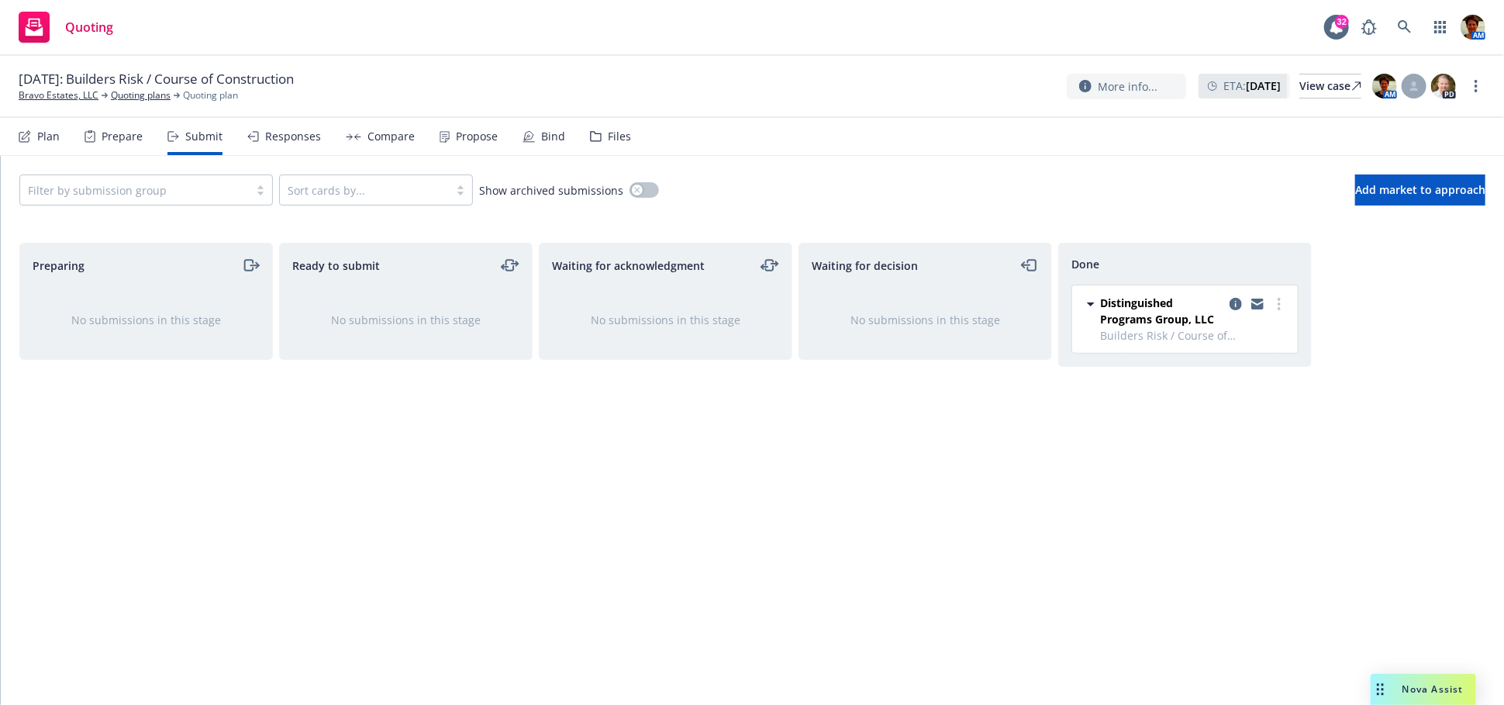
click at [292, 130] on div "Responses" at bounding box center [293, 136] width 56 height 12
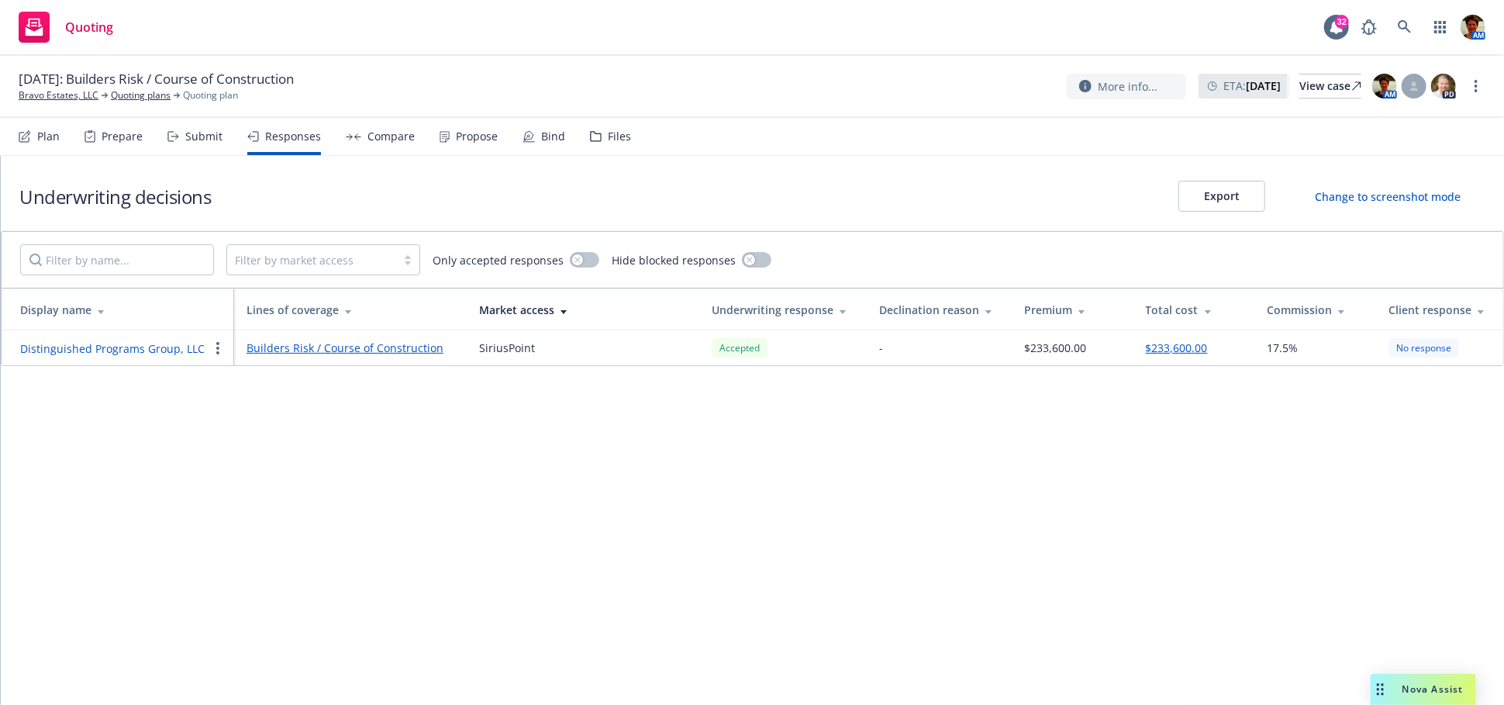
click at [456, 131] on div "Propose" at bounding box center [477, 136] width 42 height 12
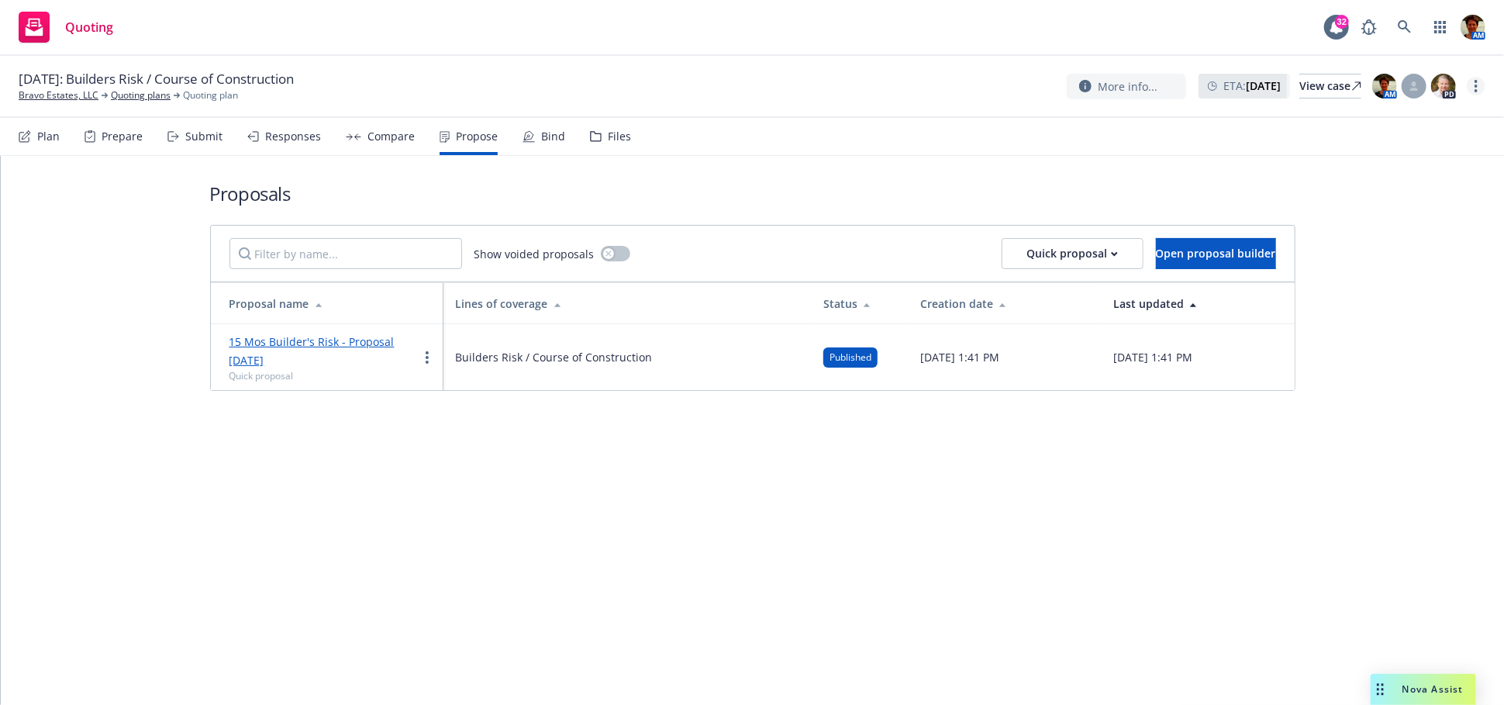
click at [1477, 86] on circle "more" at bounding box center [1476, 86] width 3 height 3
click at [1330, 127] on link "Copy logging email" at bounding box center [1399, 117] width 173 height 31
click at [1476, 81] on circle "more" at bounding box center [1476, 81] width 3 height 3
click at [1376, 117] on link "Copy logging email" at bounding box center [1399, 117] width 173 height 31
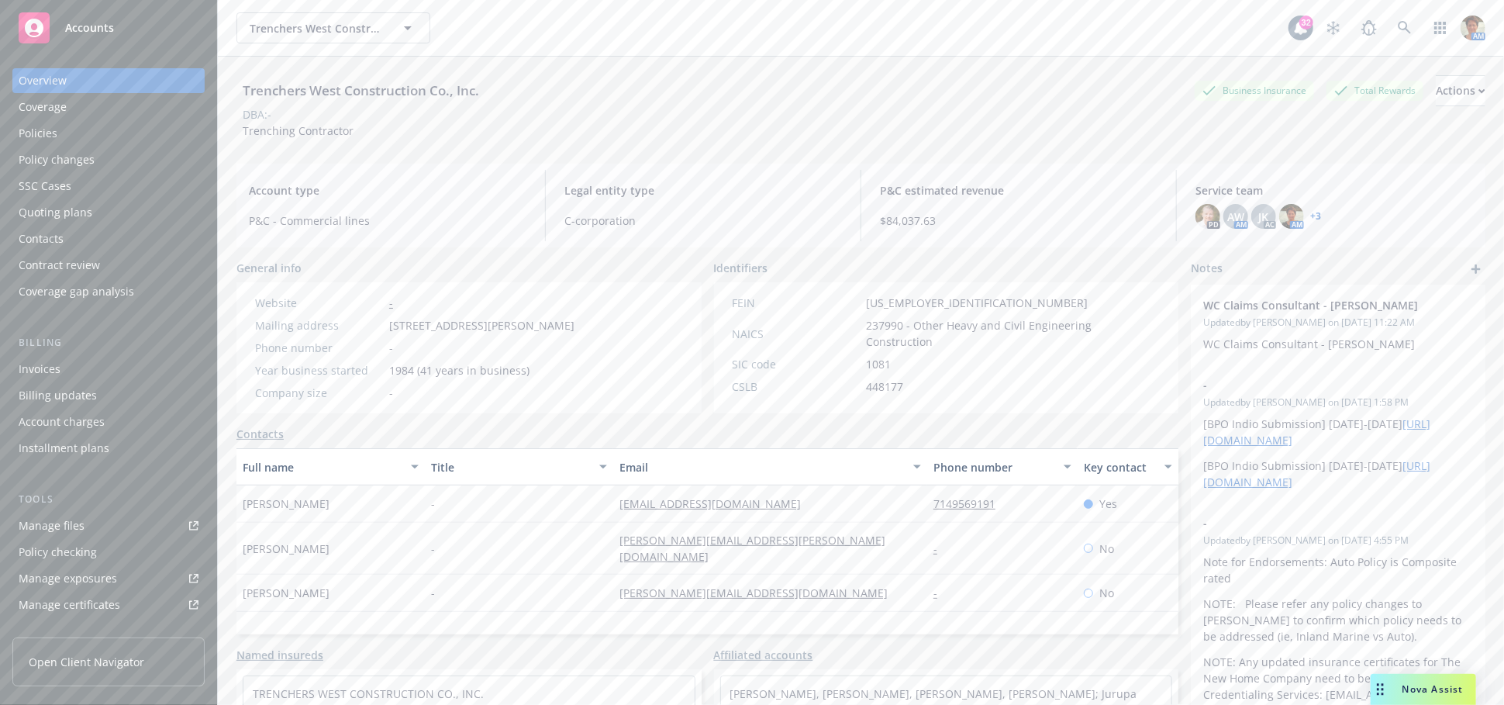
click at [26, 131] on div "Policies" at bounding box center [38, 133] width 39 height 25
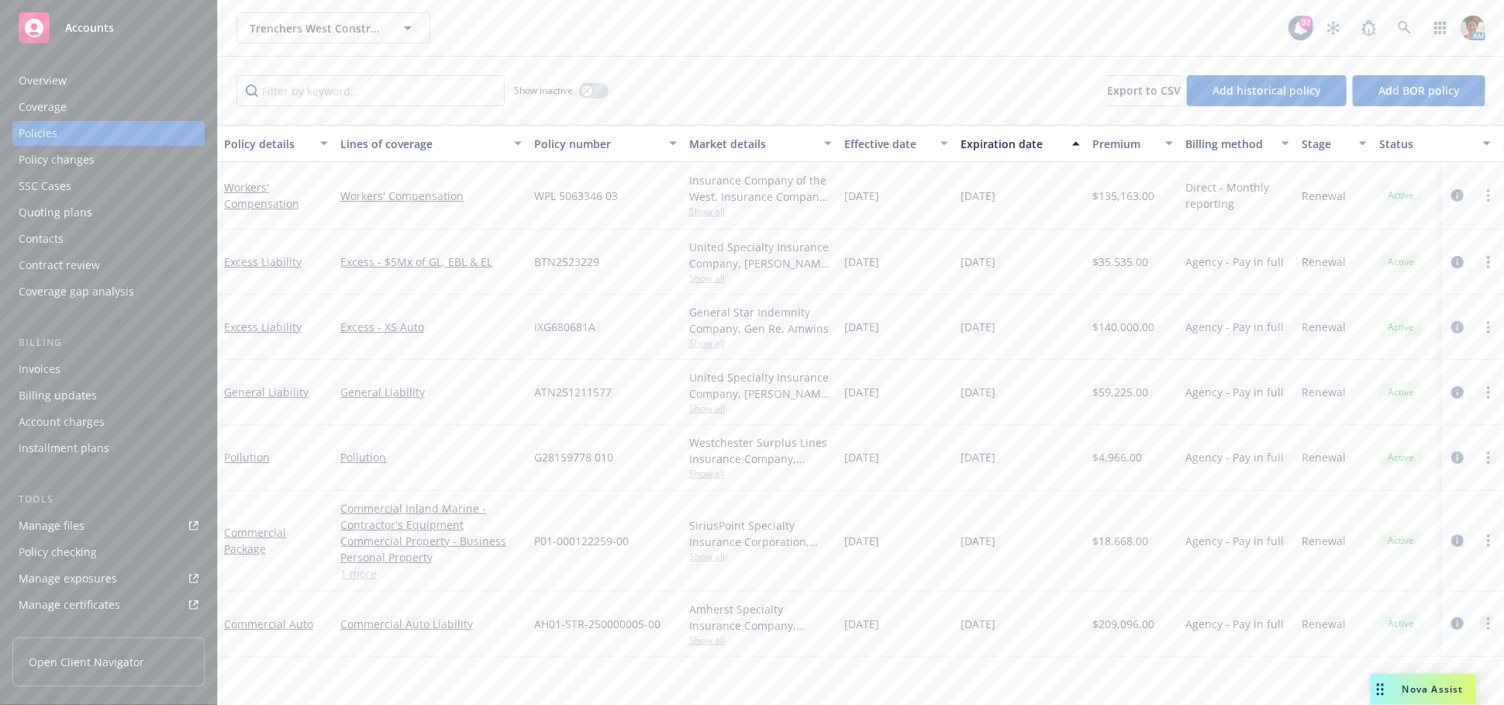
click at [1487, 620] on link "more" at bounding box center [1489, 623] width 19 height 19
click at [1403, 544] on link "Copy logging email" at bounding box center [1412, 543] width 182 height 31
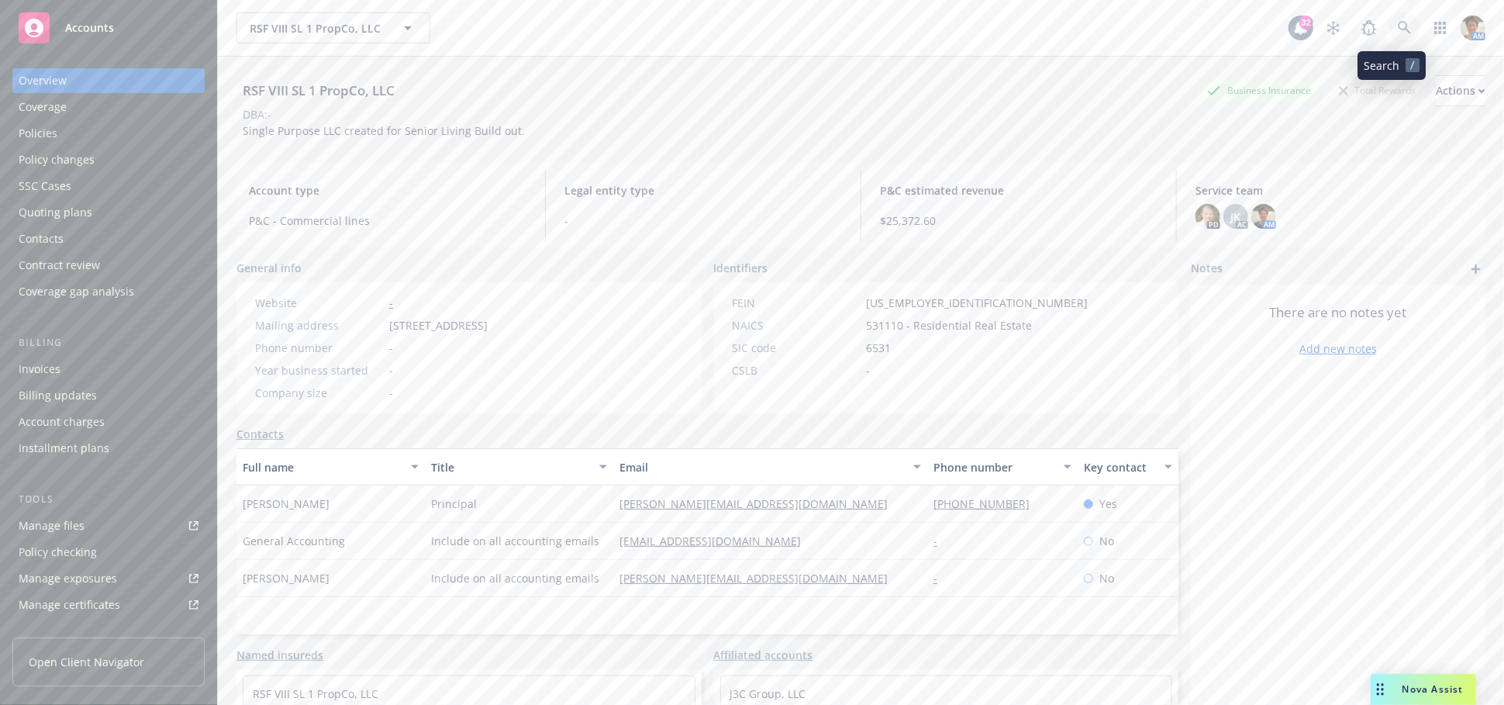
click at [1400, 36] on link at bounding box center [1405, 27] width 31 height 31
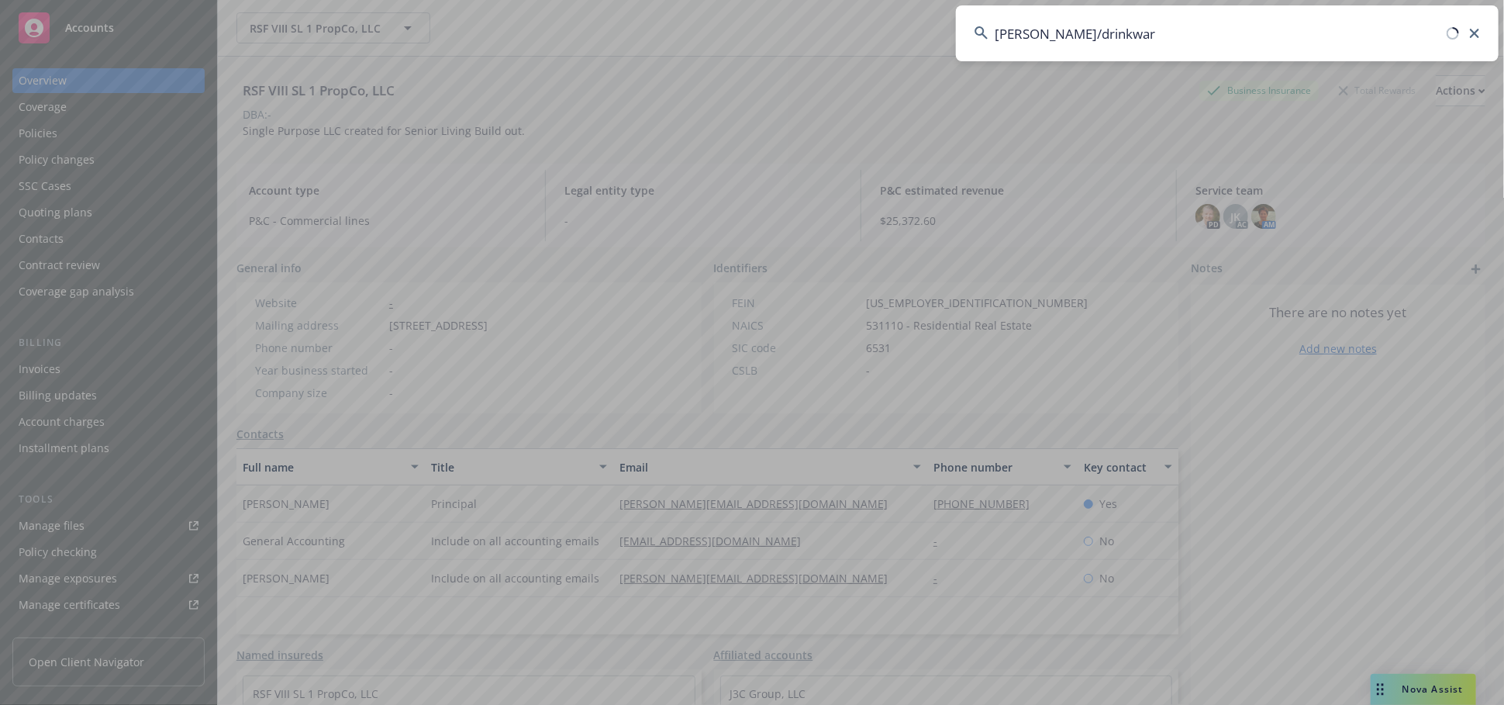
type input "[PERSON_NAME]/[PERSON_NAME]"
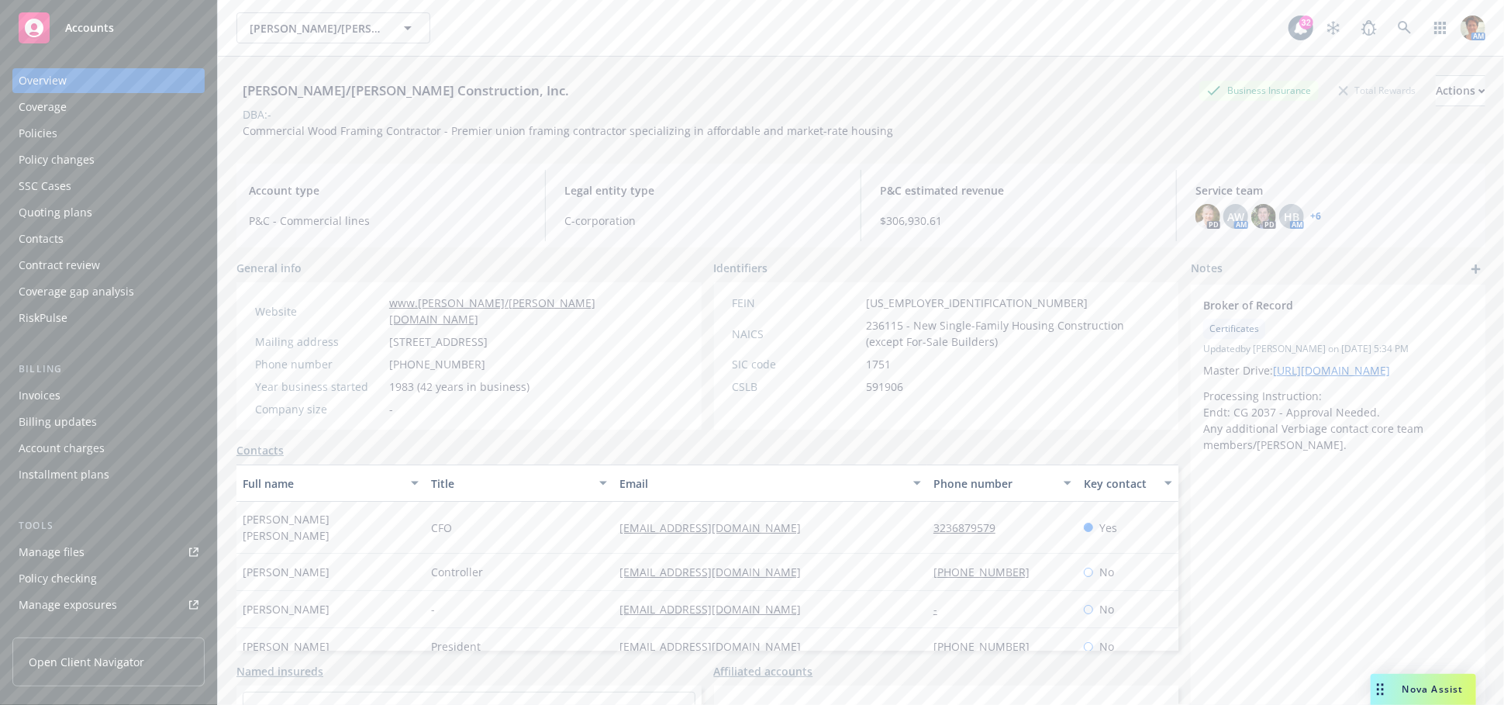
click at [70, 137] on div "Policies" at bounding box center [109, 133] width 180 height 25
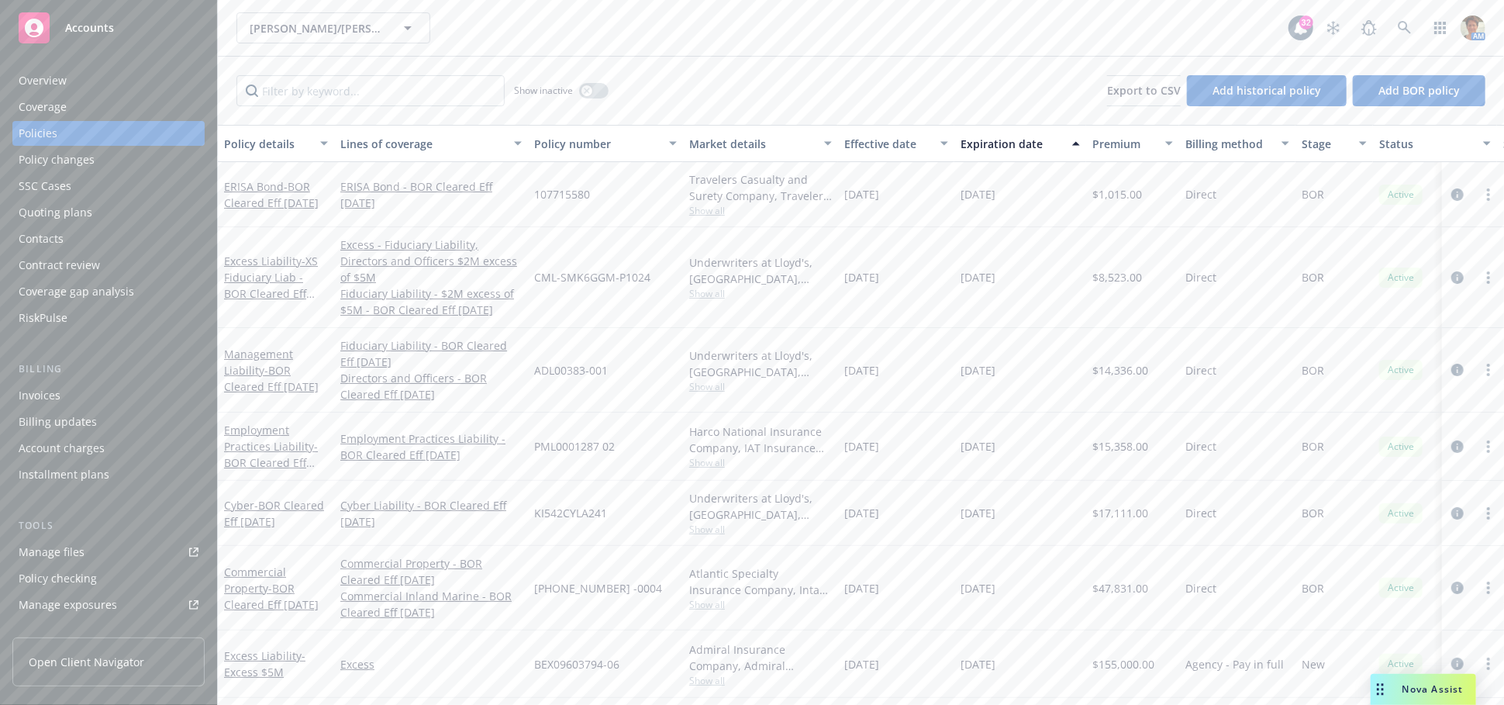
click at [62, 205] on div "Quoting plans" at bounding box center [56, 212] width 74 height 25
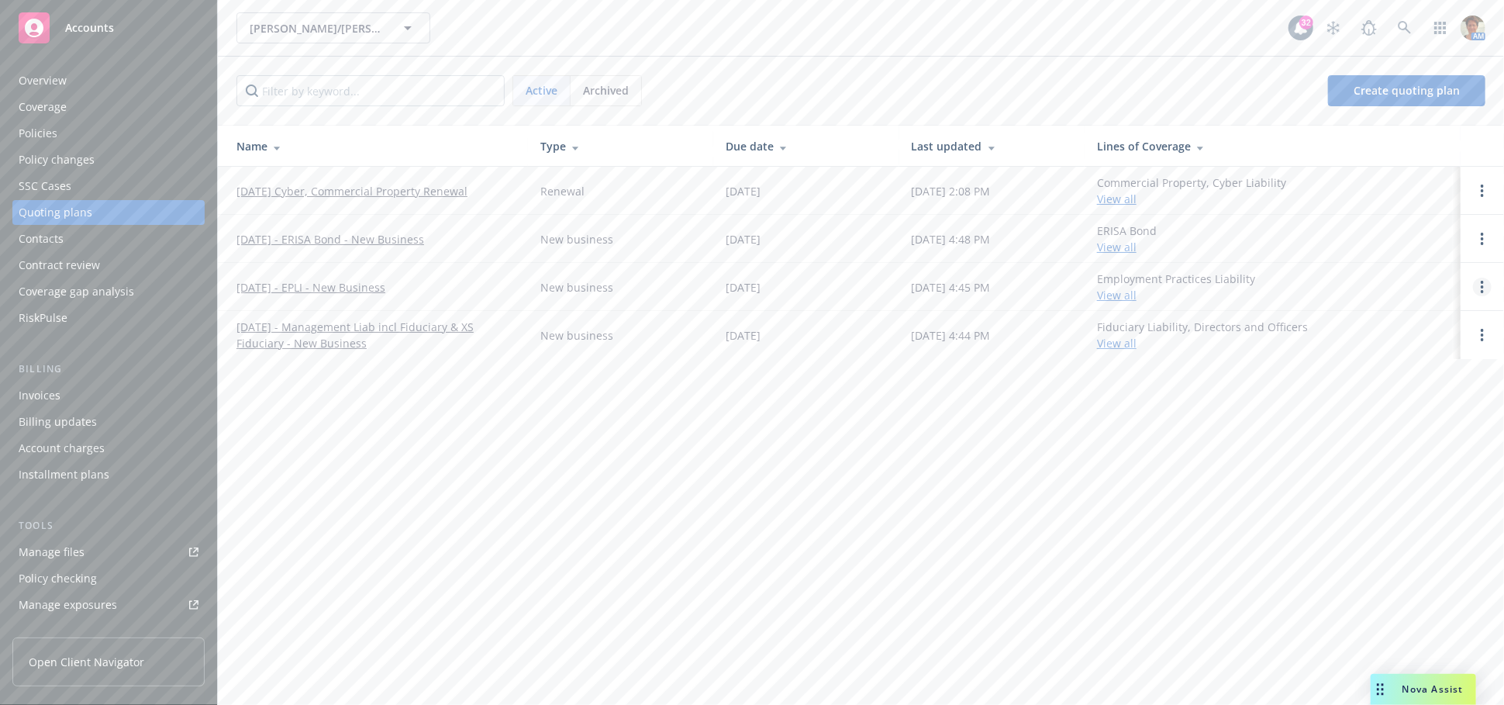
click at [1483, 281] on circle "Open options" at bounding box center [1482, 282] width 3 height 3
click at [1419, 178] on span "Copy logging email" at bounding box center [1403, 181] width 136 height 15
click at [1483, 333] on circle "Open options" at bounding box center [1482, 334] width 3 height 3
click at [1414, 230] on span "Copy logging email" at bounding box center [1403, 230] width 136 height 15
